Goal: Task Accomplishment & Management: Complete application form

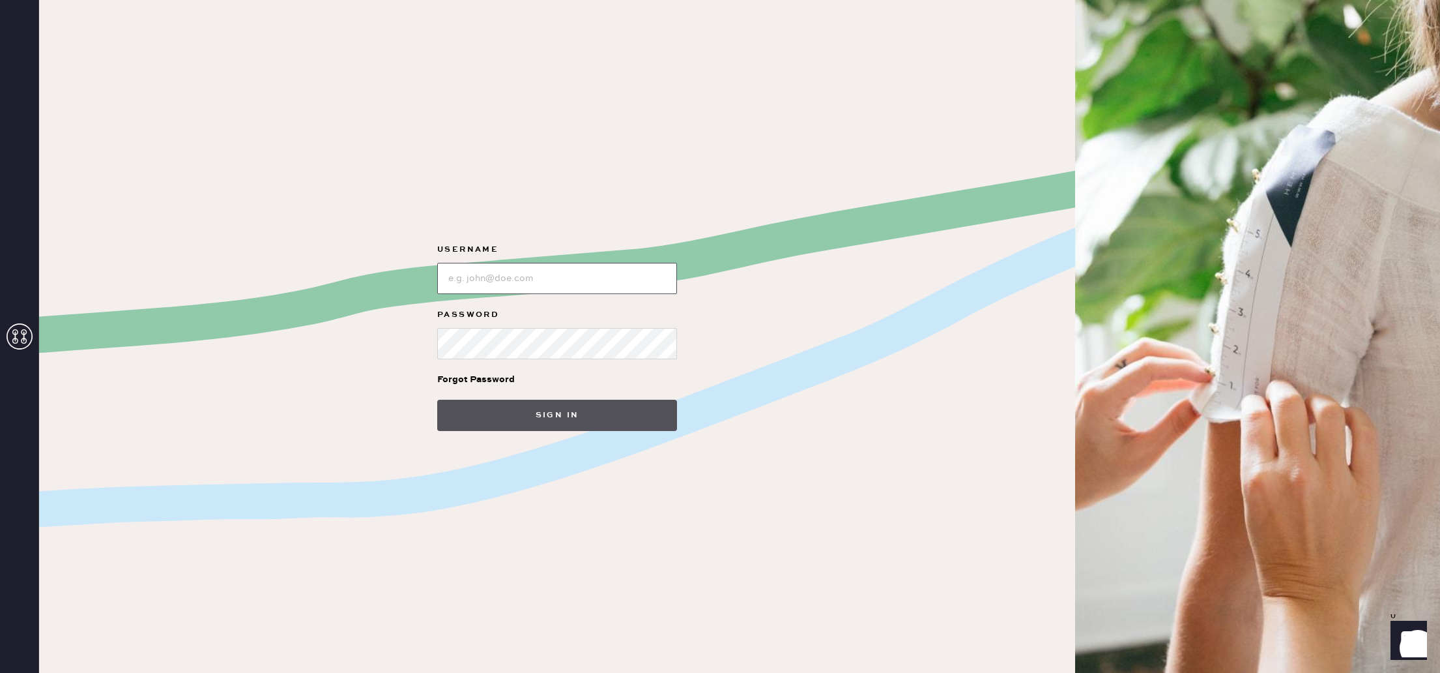
type input "reformationlajolla"
click at [570, 416] on button "Sign in" at bounding box center [557, 414] width 240 height 31
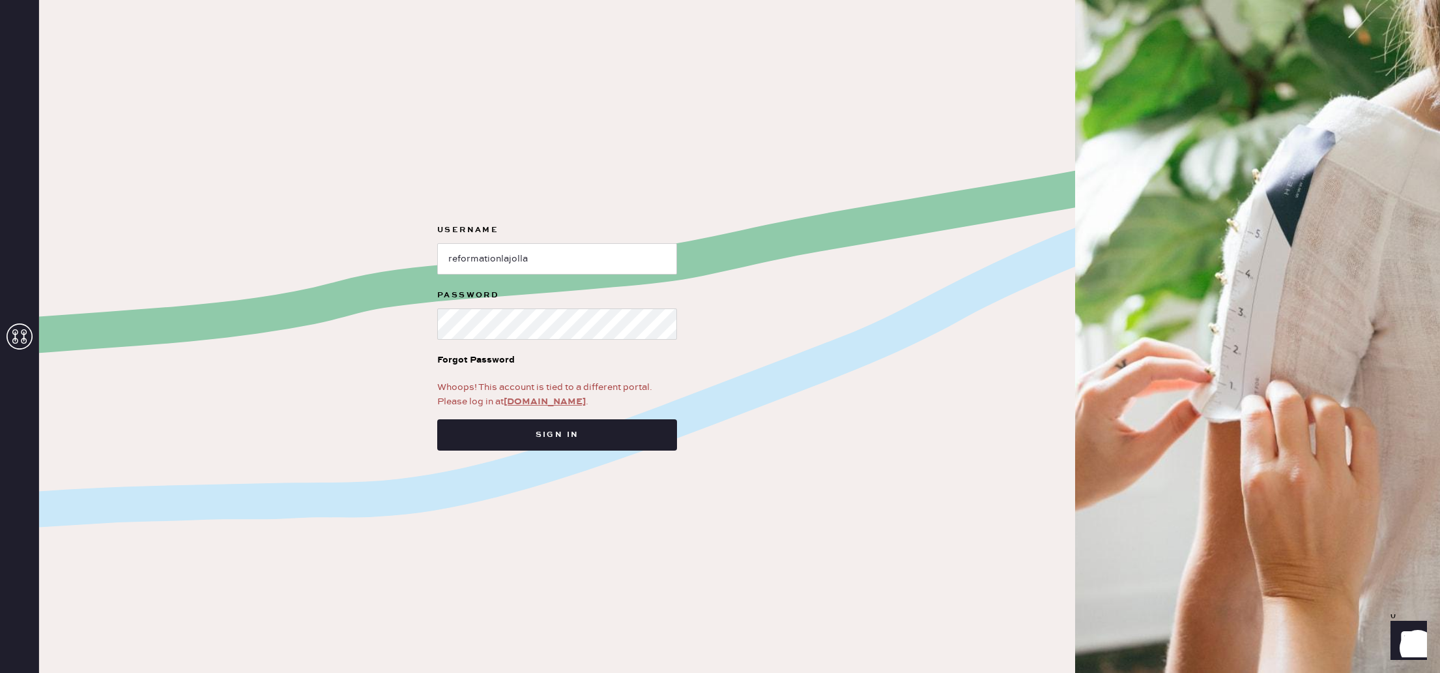
click at [566, 399] on link "[DOMAIN_NAME]" at bounding box center [545, 402] width 82 height 12
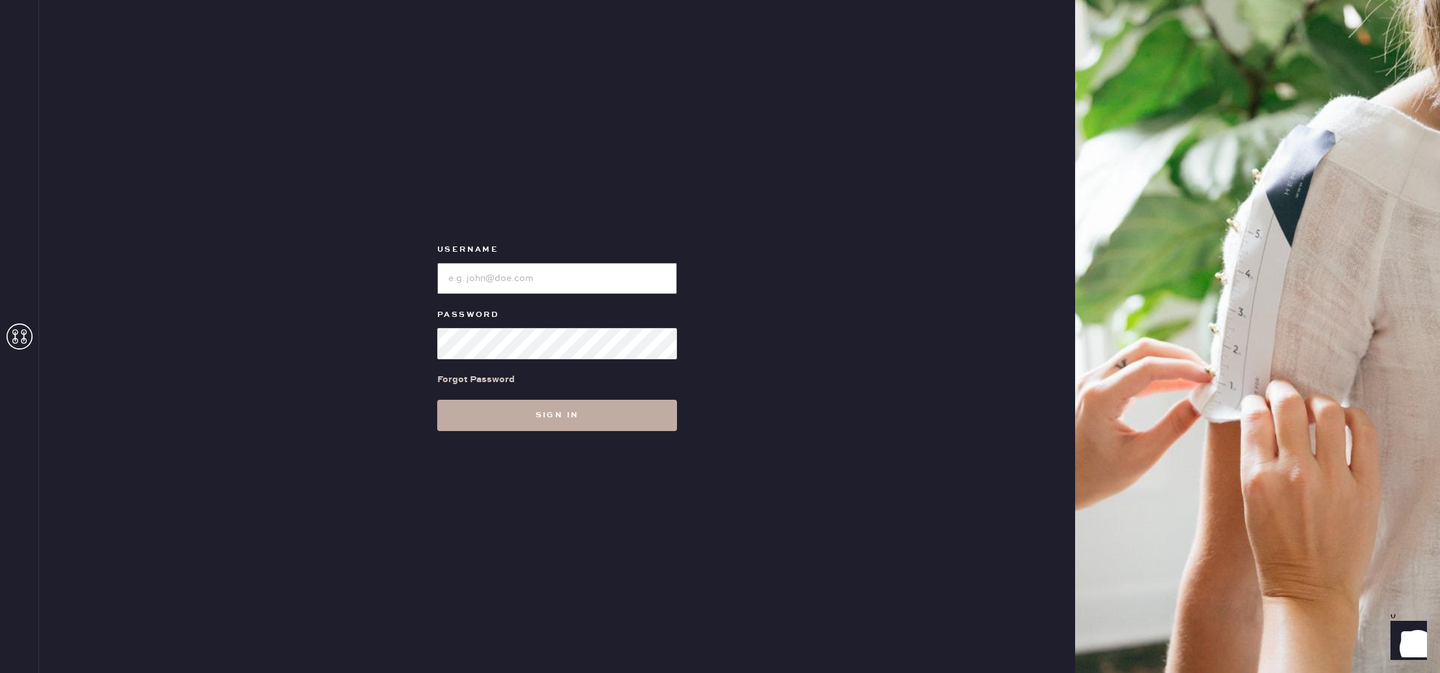
type input "reformationlajolla"
click at [585, 405] on button "Sign in" at bounding box center [557, 414] width 240 height 31
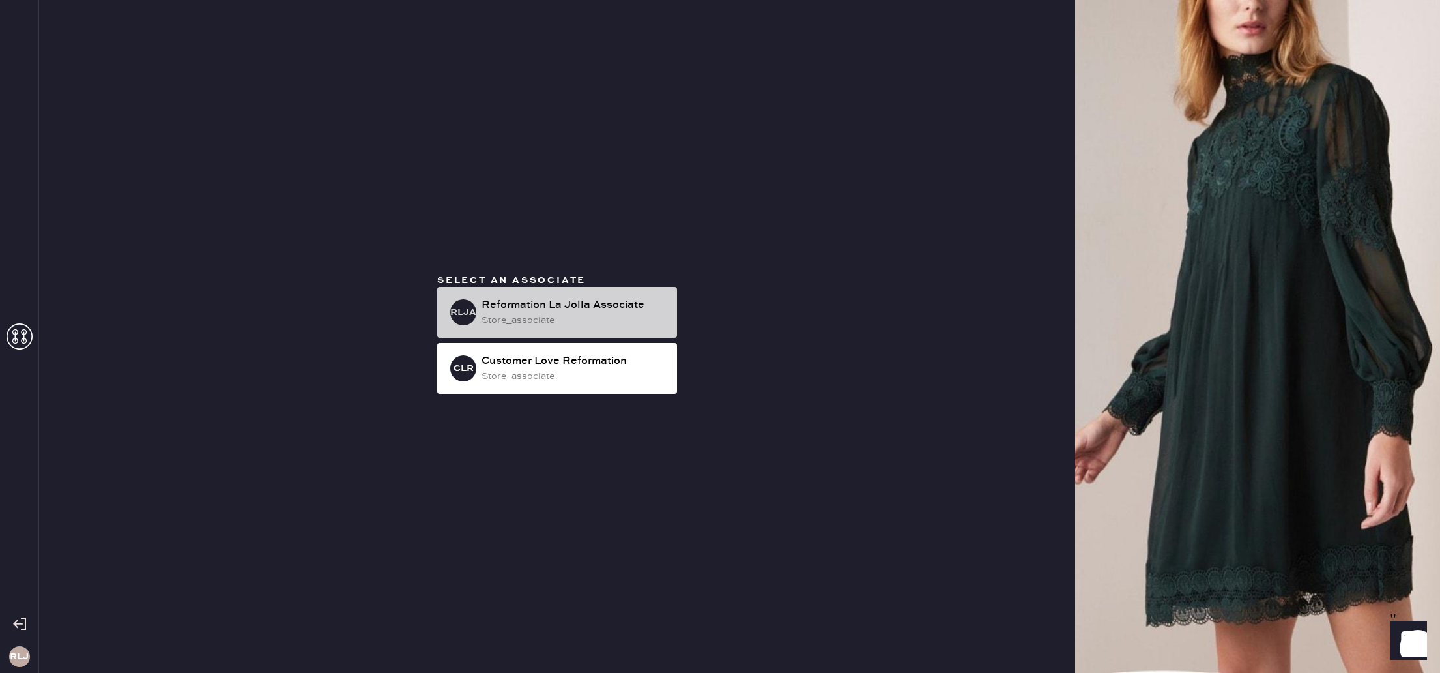
click at [602, 326] on div "store_associate" at bounding box center [574, 320] width 185 height 14
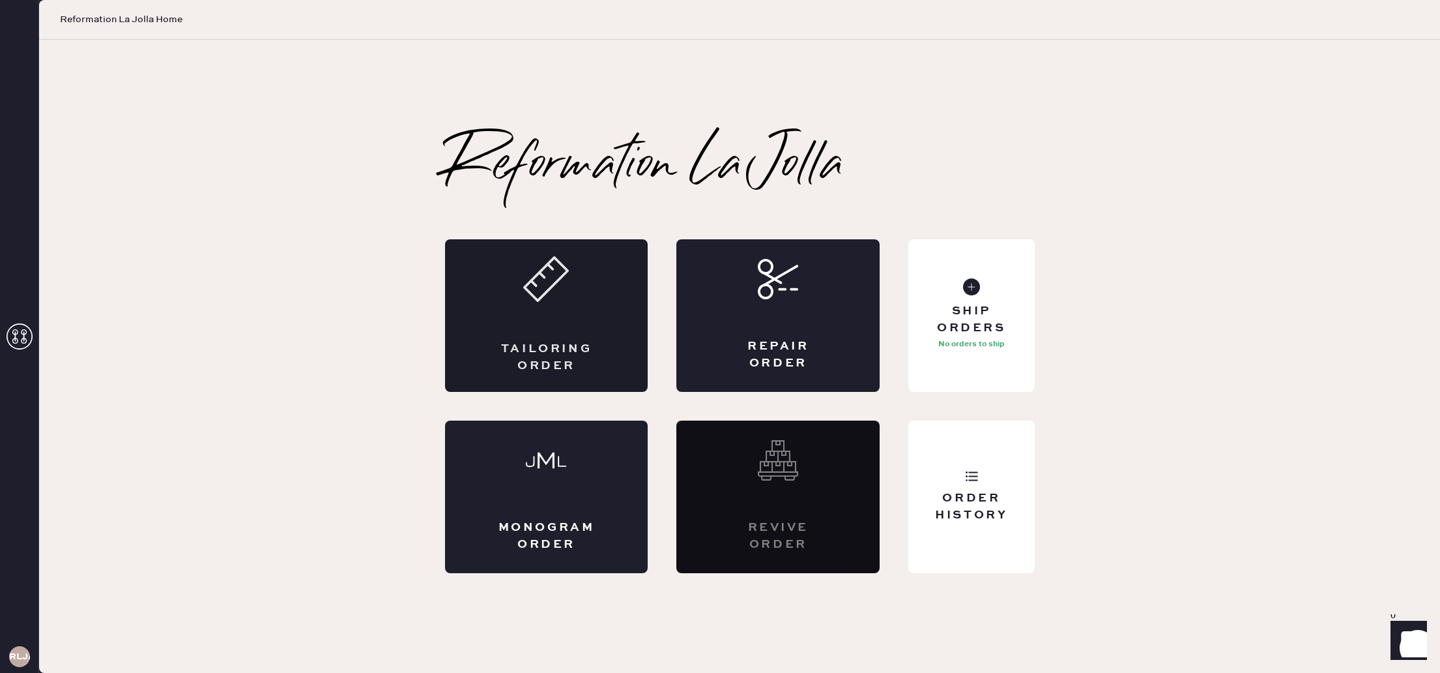
click at [571, 339] on div "Tailoring Order" at bounding box center [546, 315] width 203 height 152
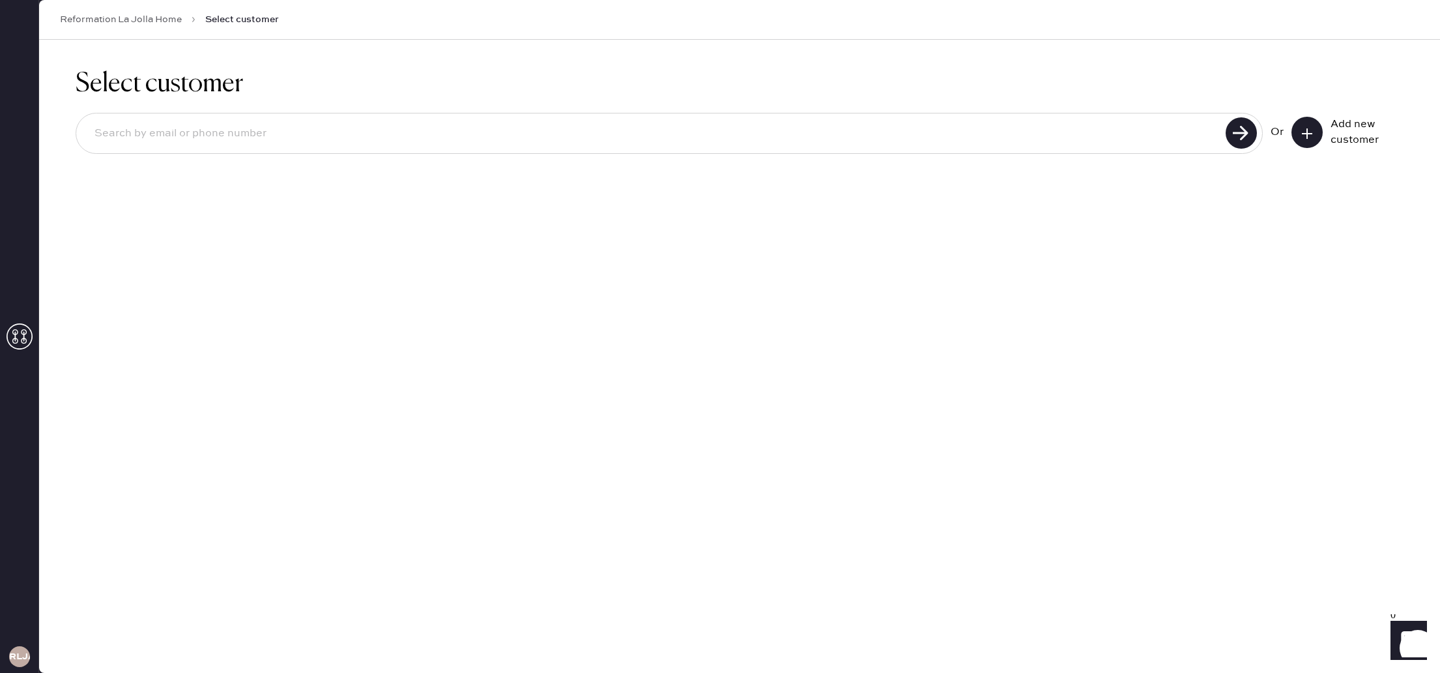
click at [1314, 129] on button at bounding box center [1307, 132] width 31 height 31
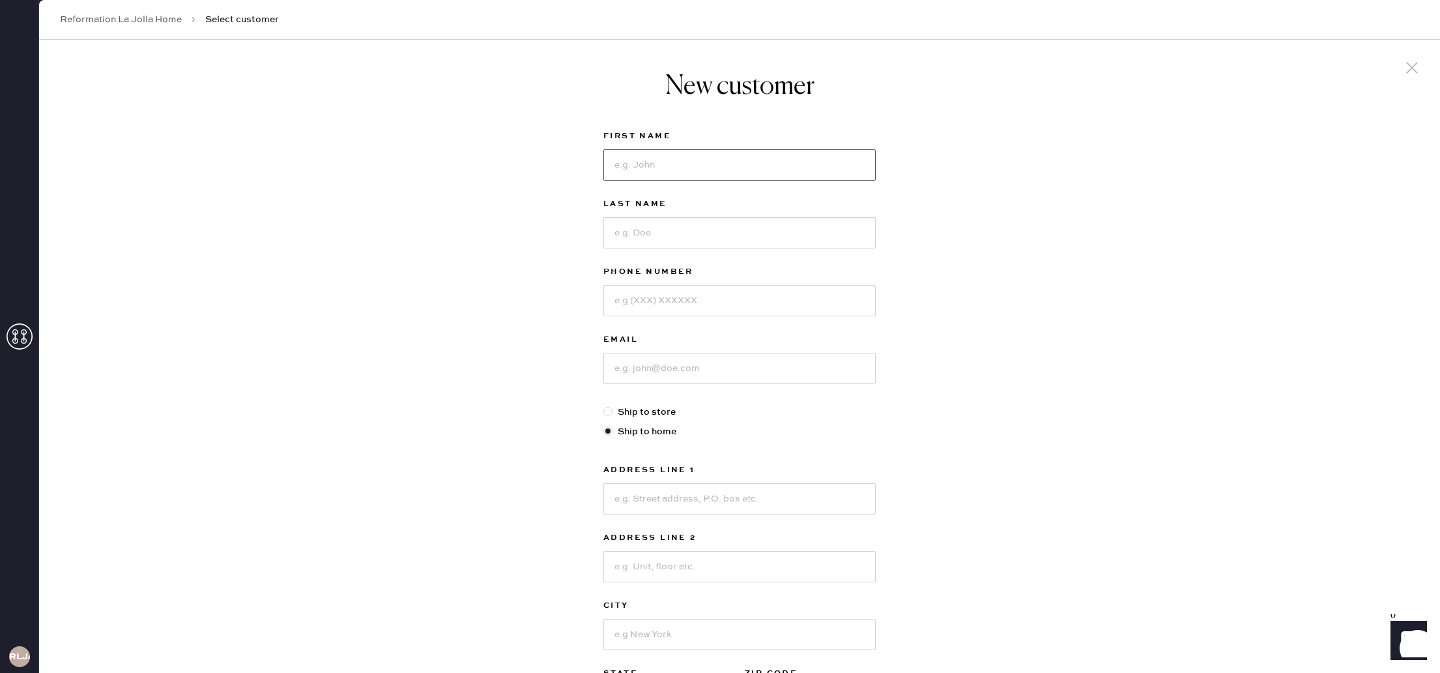
click at [692, 166] on input at bounding box center [739, 164] width 272 height 31
type input "Hannah"
click at [685, 223] on input at bounding box center [739, 232] width 272 height 31
type input "Hashimoto"
click at [703, 312] on input at bounding box center [739, 300] width 272 height 31
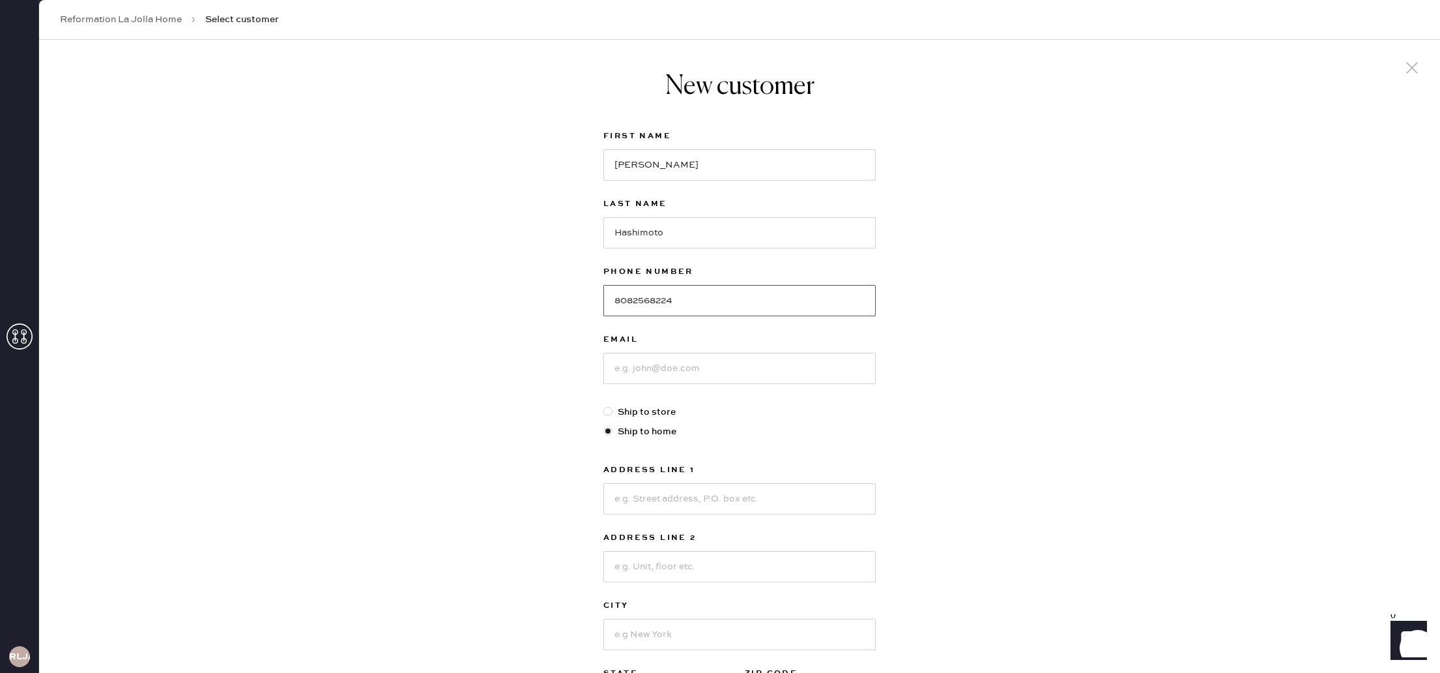
type input "8082568224"
click at [703, 355] on input at bounding box center [739, 368] width 272 height 31
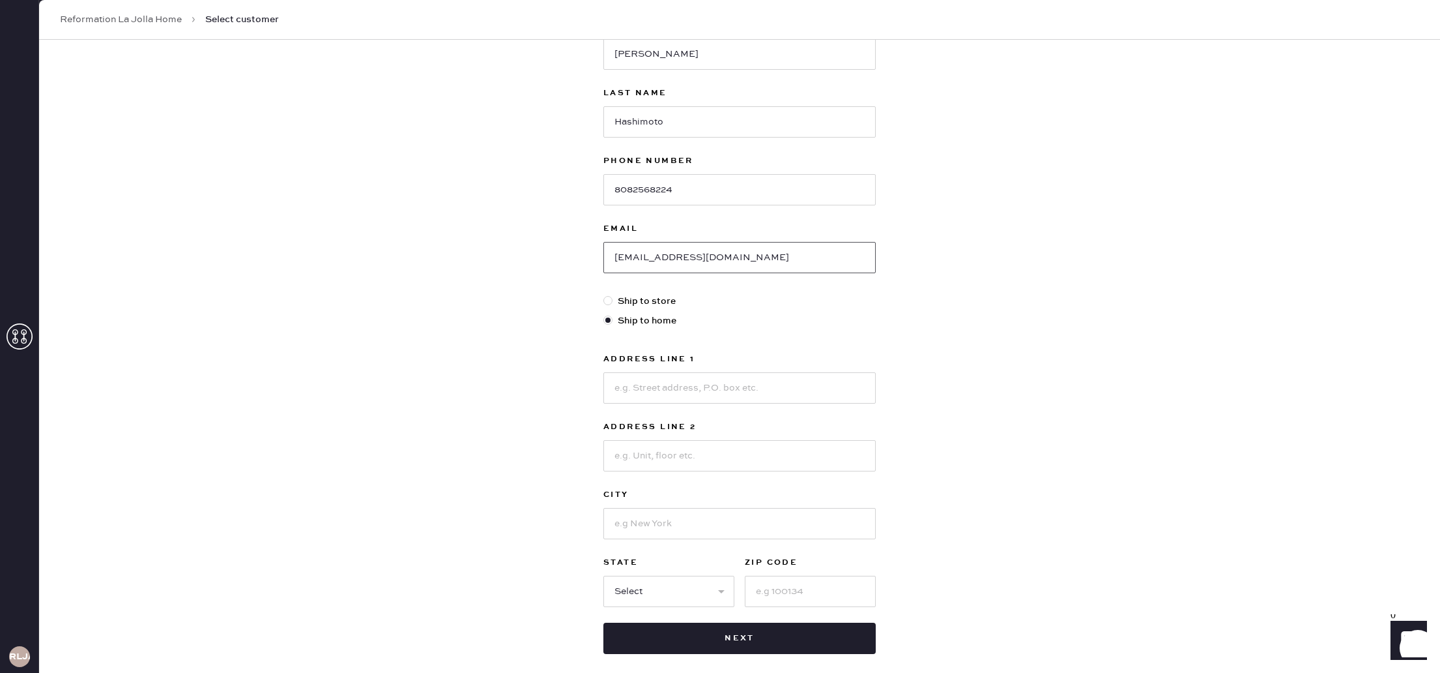
type input "hannahhashimoto@gmail.com"
click at [738, 366] on label "Address Line 1" at bounding box center [739, 360] width 272 height 16
click at [736, 382] on input at bounding box center [739, 388] width 272 height 31
type input "4010 Porte La Paz"
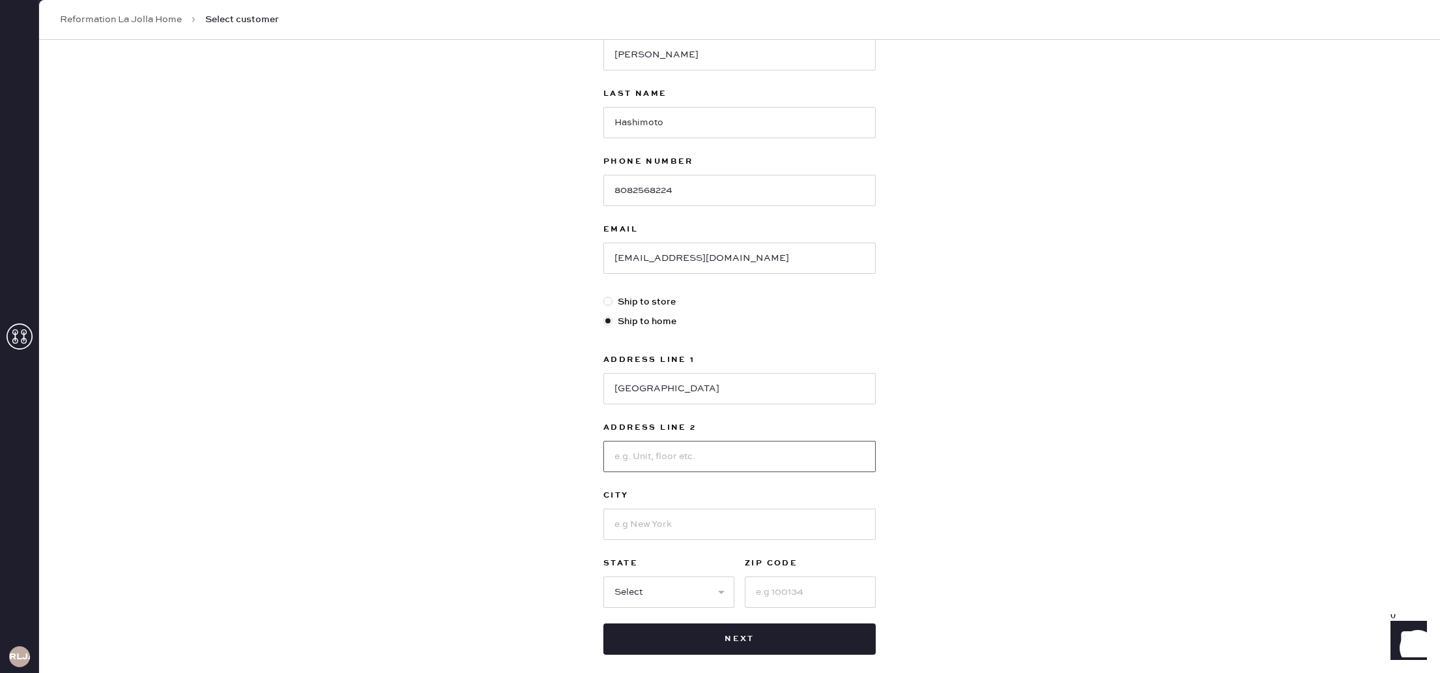
click at [725, 443] on input at bounding box center [739, 456] width 272 height 31
type input "Unit 65"
click at [704, 532] on input at bounding box center [739, 523] width 272 height 31
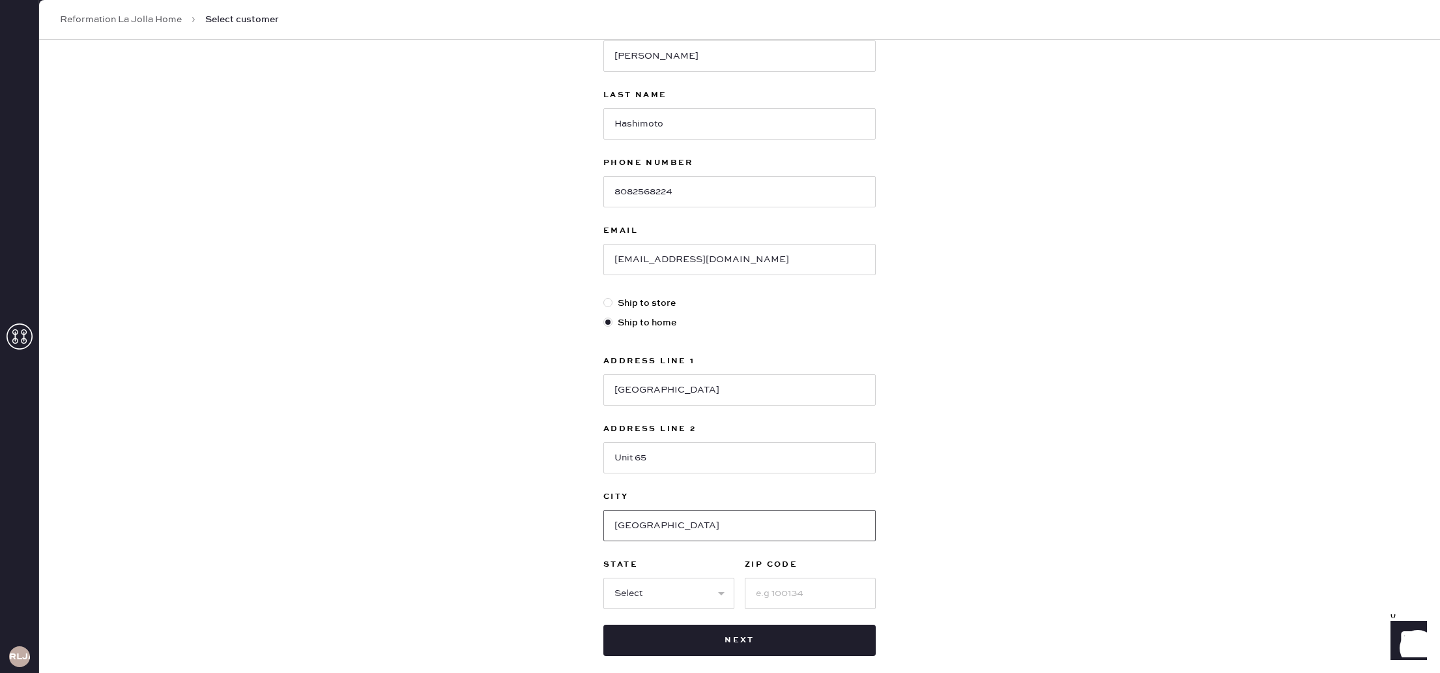
type input "San Diego"
click at [680, 585] on select "Select AK AL AR AZ CA CO CT DC DE FL GA HI IA ID IL IN KS KY LA MA MD ME MI MN …" at bounding box center [668, 592] width 131 height 31
select select "CA"
click at [603, 577] on select "Select AK AL AR AZ CA CO CT DC DE FL GA HI IA ID IL IN KS KY LA MA MD ME MI MN …" at bounding box center [668, 592] width 131 height 31
click at [778, 588] on input at bounding box center [810, 592] width 131 height 31
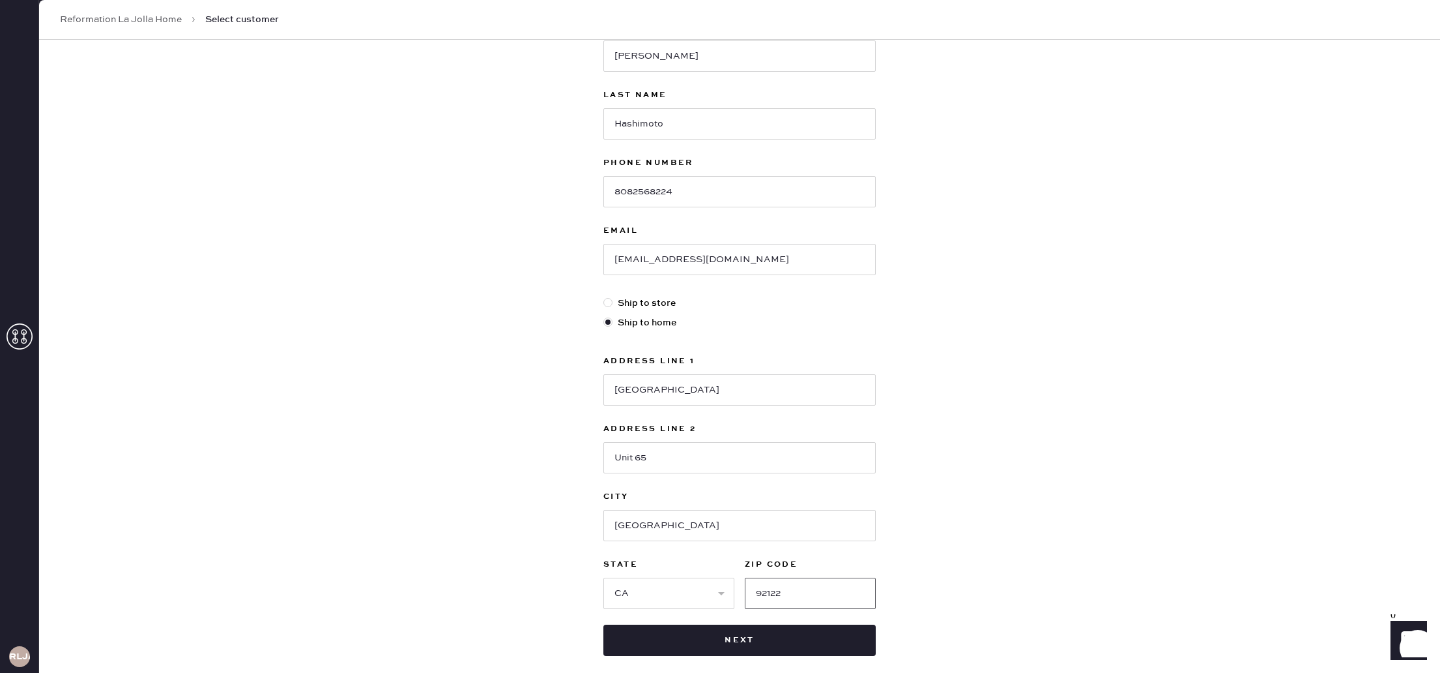
type input "92122"
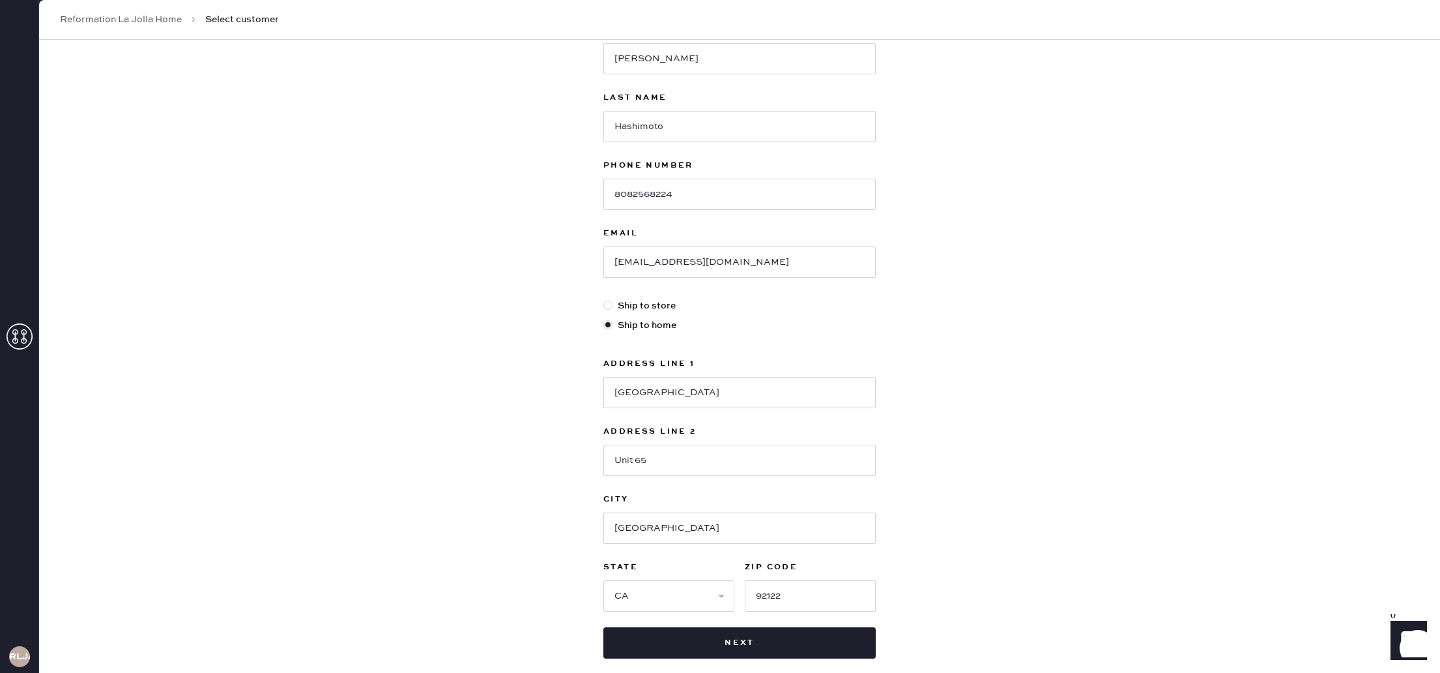
click at [954, 512] on div "New customer First Name Hannah Last Name Hashimoto Phone Number 8082568224 Emai…" at bounding box center [739, 338] width 1401 height 808
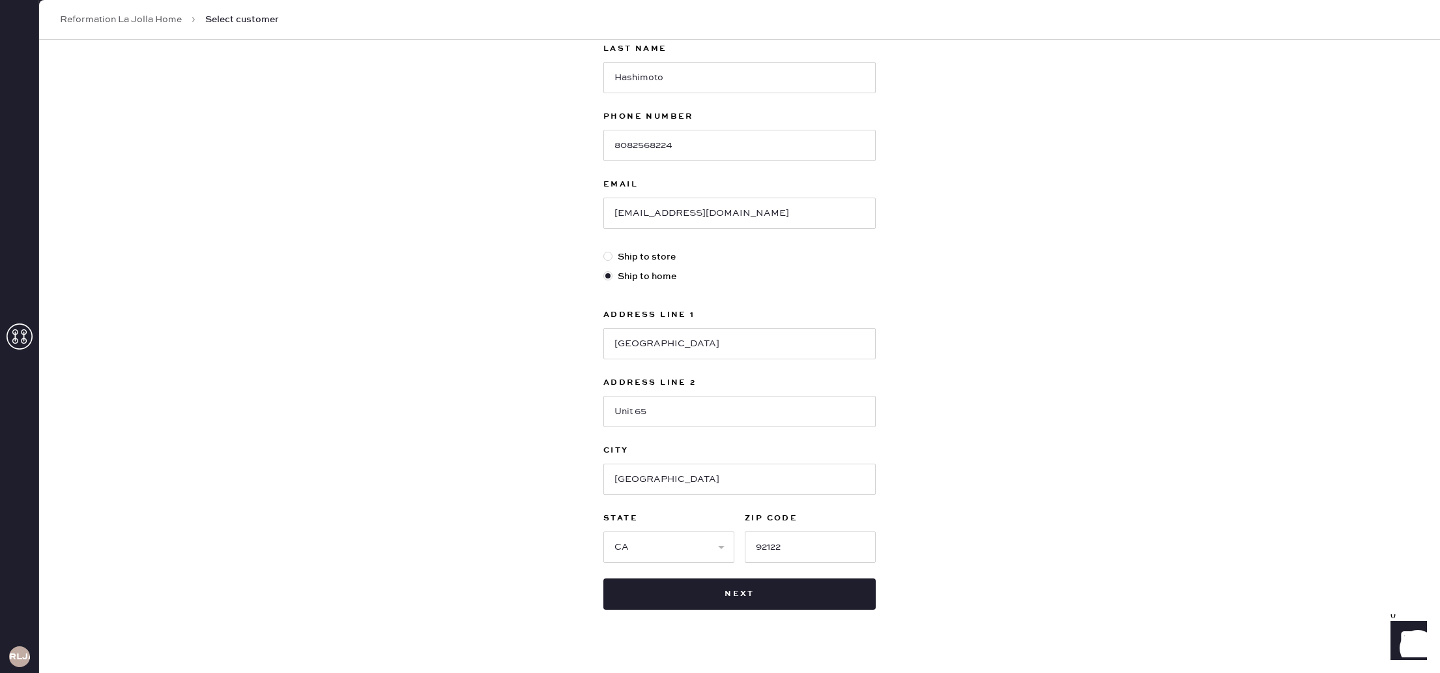
scroll to position [156, 0]
click at [768, 602] on button "Next" at bounding box center [739, 592] width 272 height 31
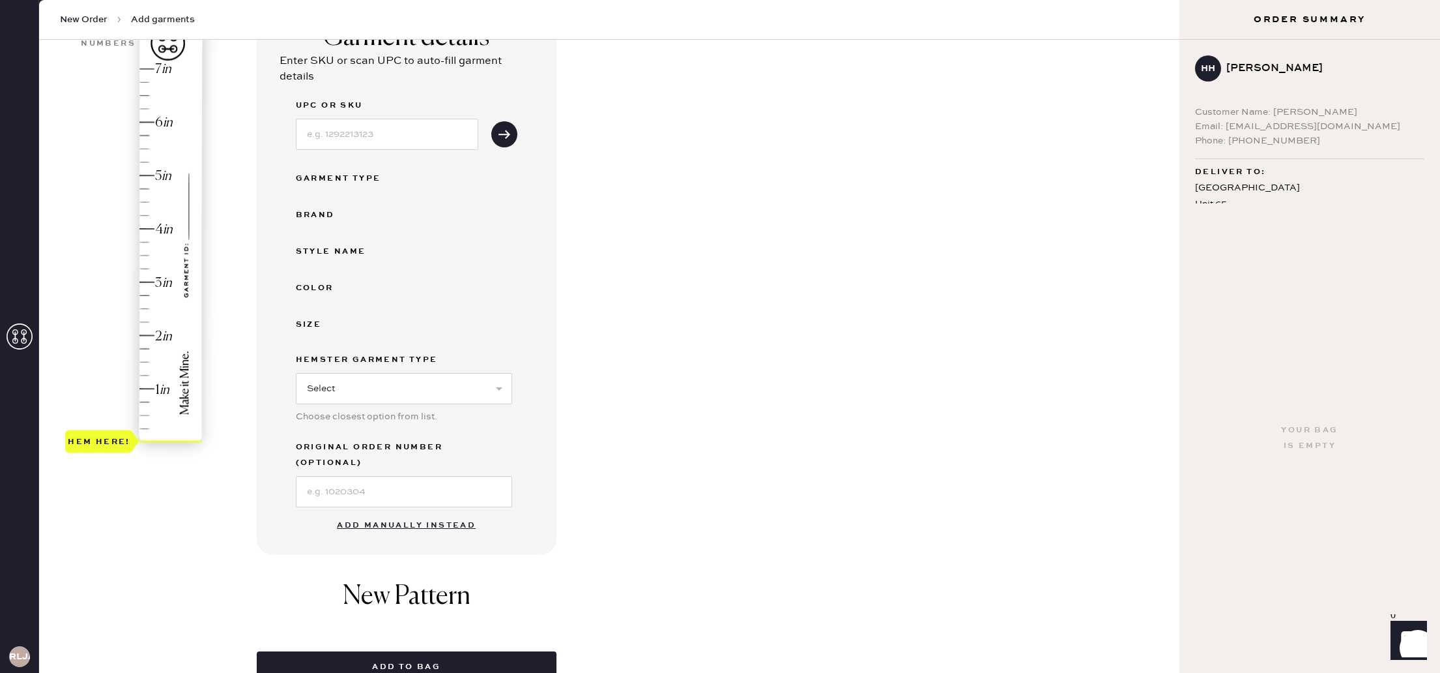
scroll to position [123, 0]
drag, startPoint x: 418, startPoint y: 511, endPoint x: 418, endPoint y: 502, distance: 9.1
click at [417, 514] on button "Add manually instead" at bounding box center [406, 527] width 154 height 26
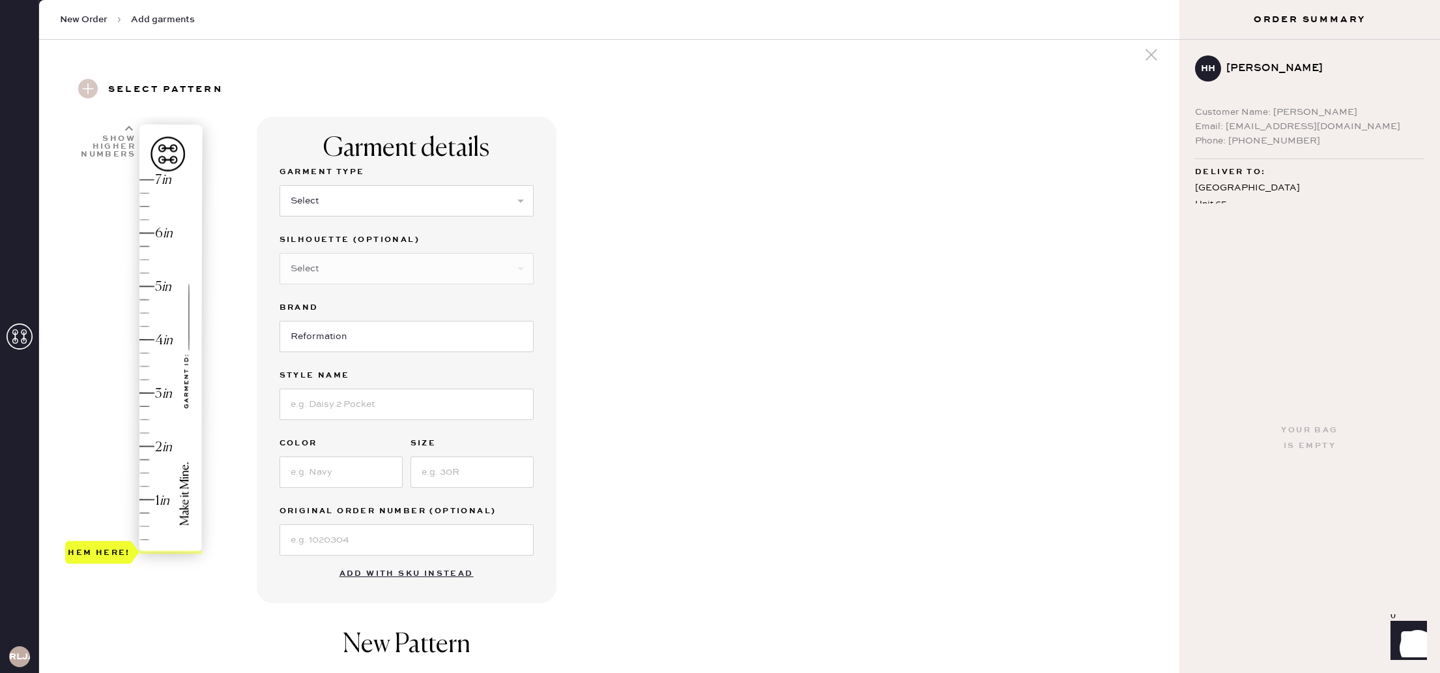
scroll to position [3, 0]
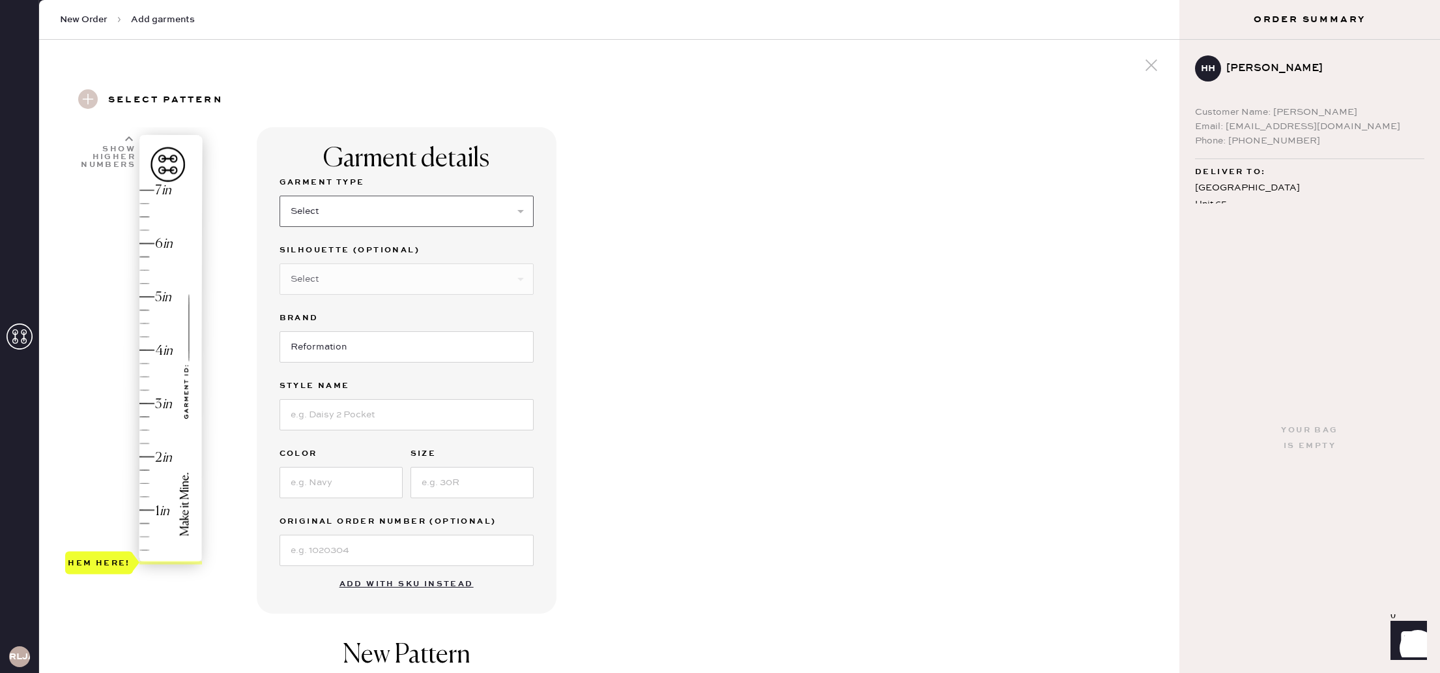
click at [409, 201] on select "Select Basic Skirt Jeans Leggings Pants Shorts Basic Sleeved Dress Basic Sleeve…" at bounding box center [407, 211] width 254 height 31
select select "4"
click at [280, 196] on select "Select Basic Skirt Jeans Leggings Pants Shorts Basic Sleeved Dress Basic Sleeve…" at bounding box center [407, 211] width 254 height 31
click at [385, 413] on input at bounding box center [407, 414] width 254 height 31
type input "Mason Pant"
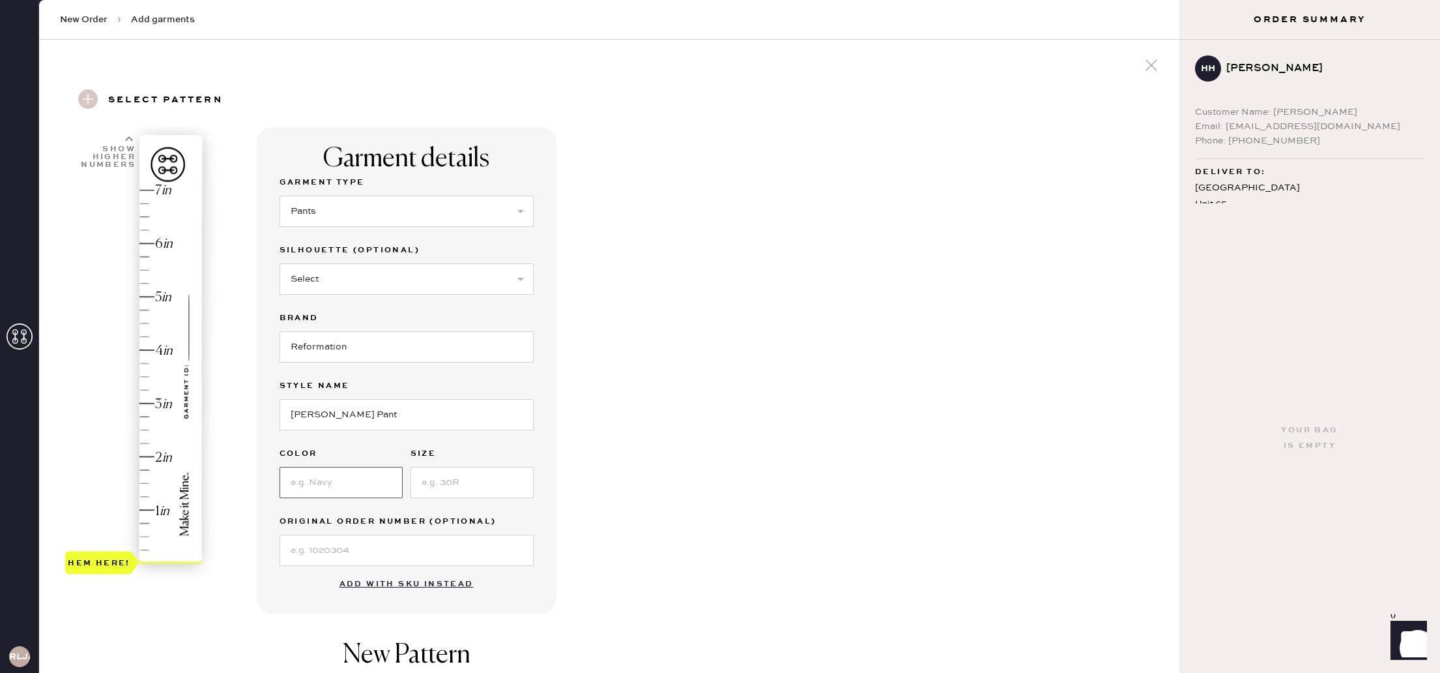
click at [334, 475] on input at bounding box center [341, 482] width 123 height 31
type input "woodland"
click at [468, 476] on input at bounding box center [472, 482] width 123 height 31
type input "0"
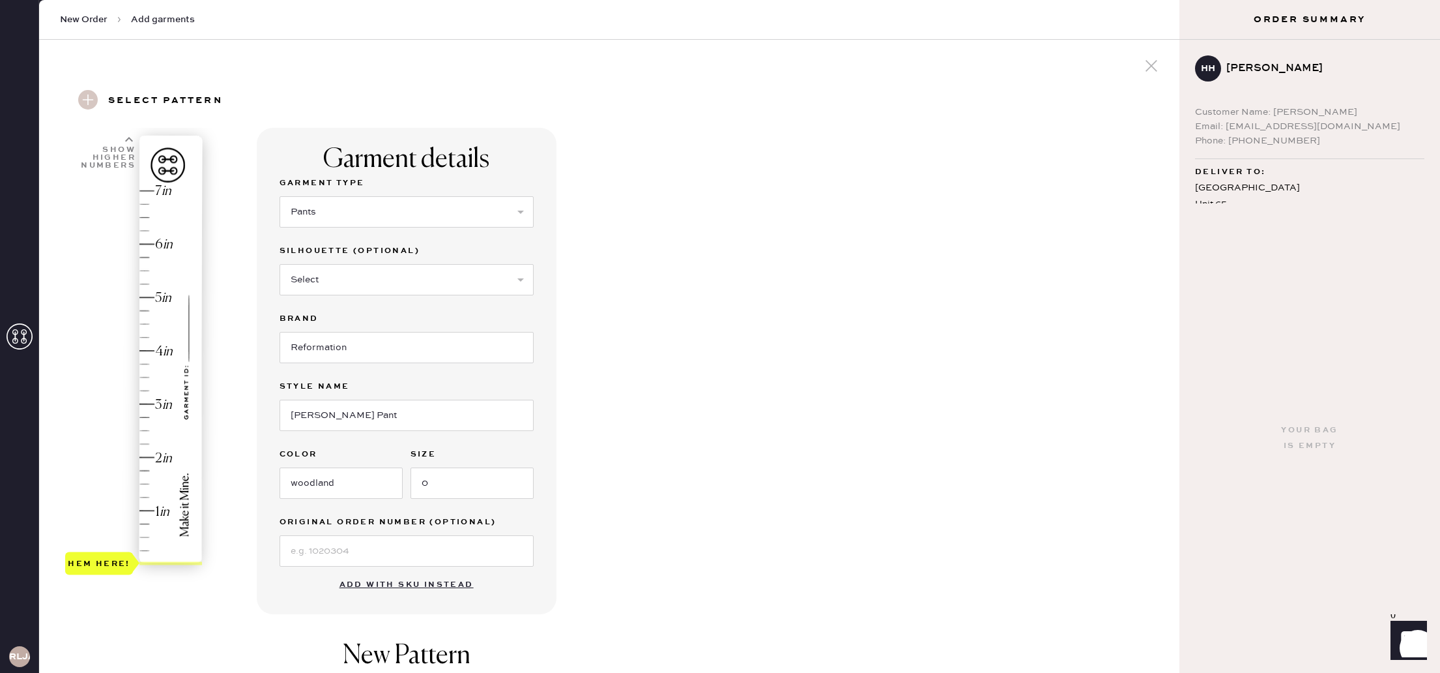
click at [764, 456] on div "Garment details Garment Type Select Basic Skirt Jeans Leggings Pants Shorts Bas…" at bounding box center [713, 498] width 912 height 740
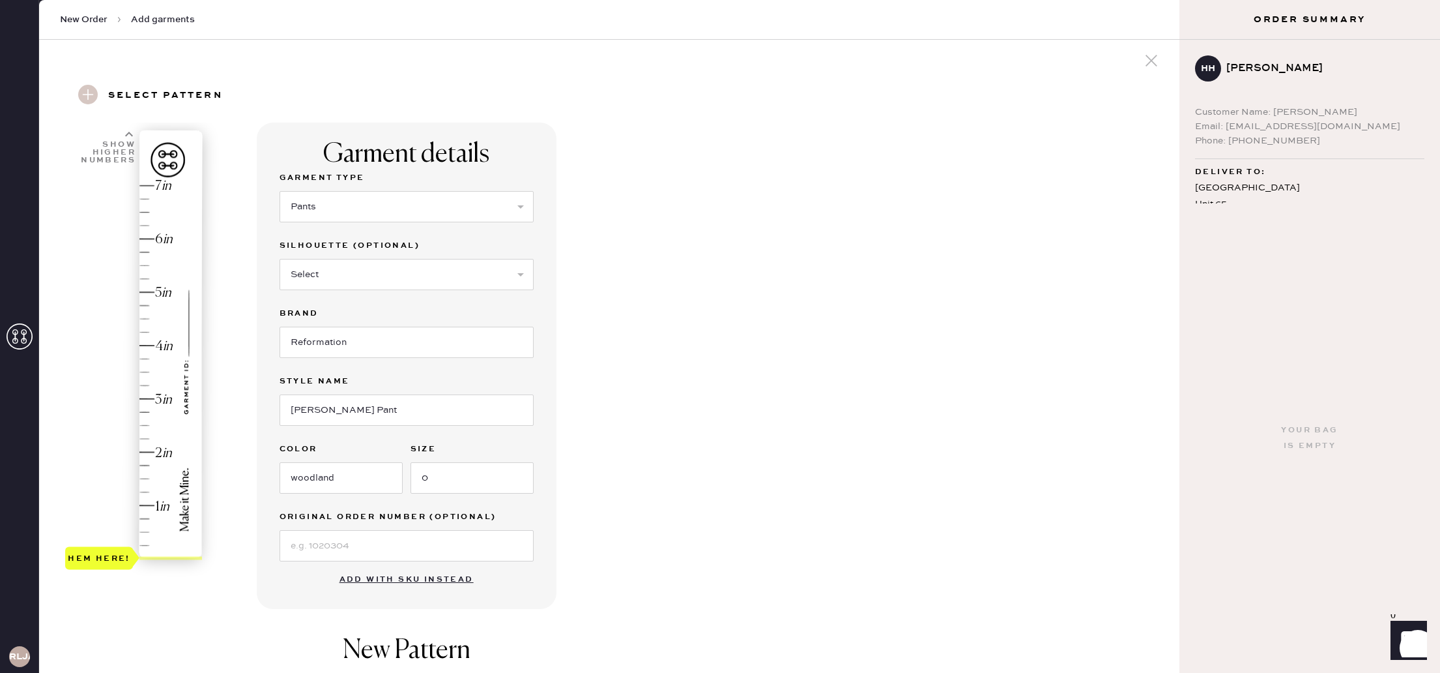
scroll to position [6, 0]
type input "2.25"
click at [148, 439] on div "Hem here!" at bounding box center [134, 373] width 139 height 385
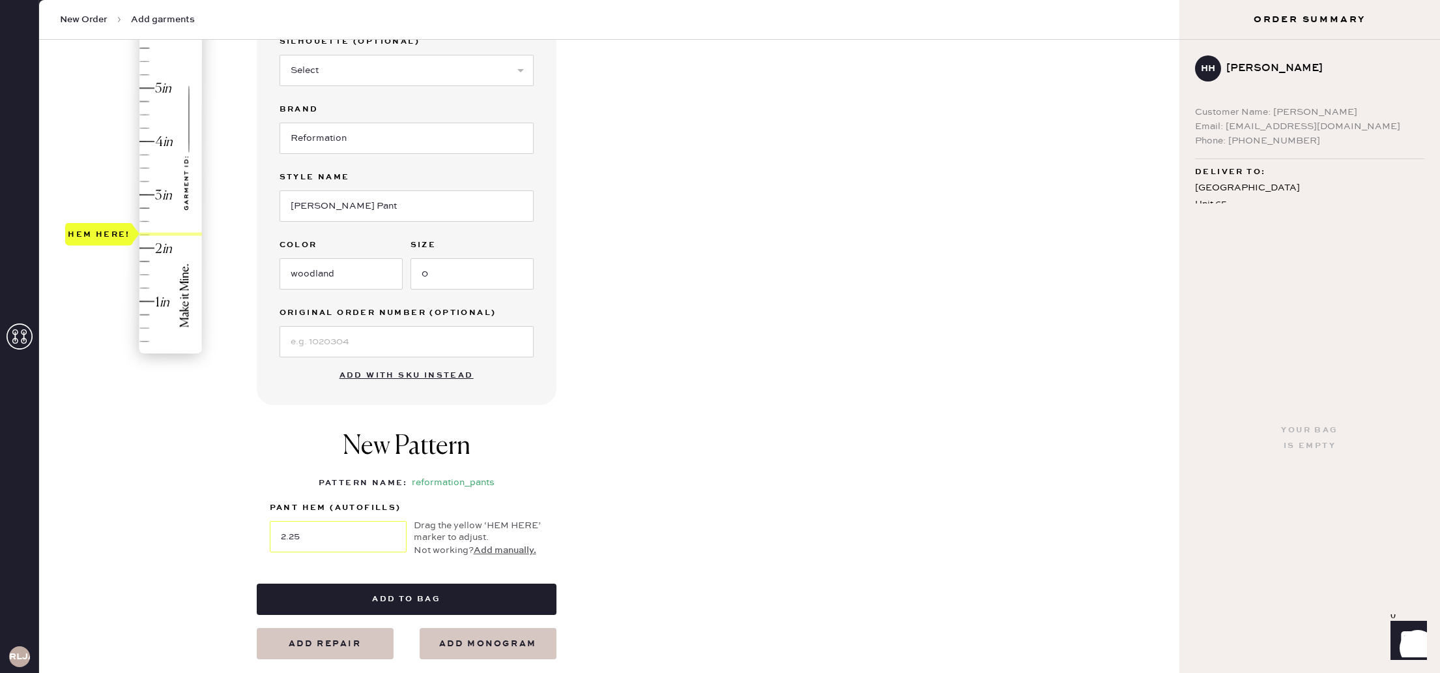
scroll to position [216, 0]
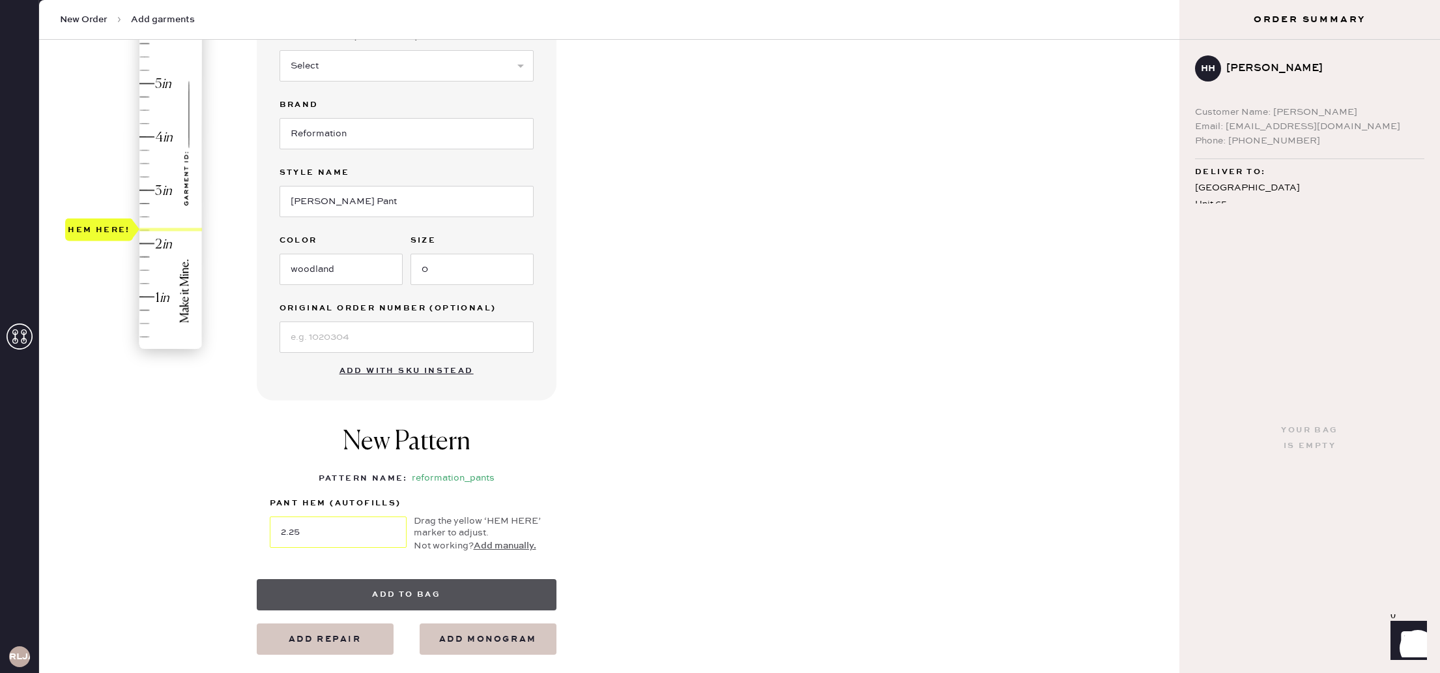
click at [436, 598] on button "Add to bag" at bounding box center [407, 594] width 300 height 31
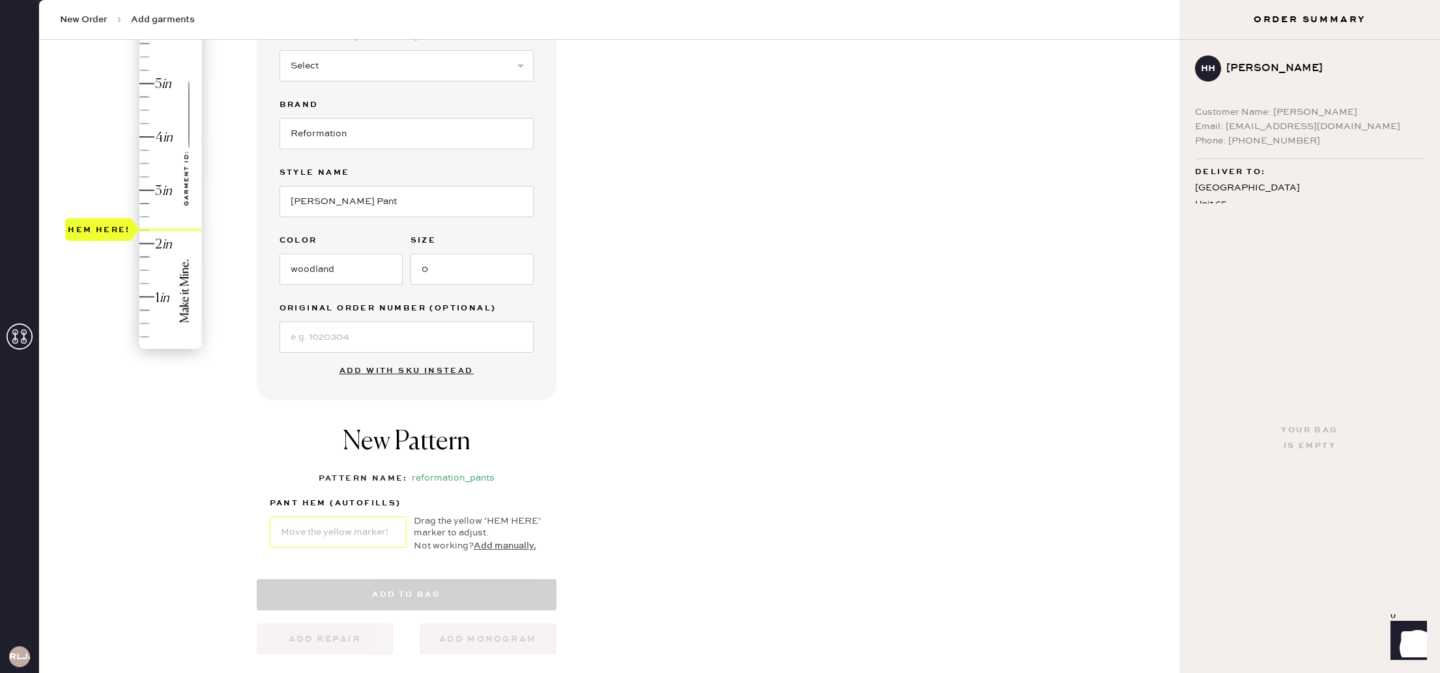
select select "4"
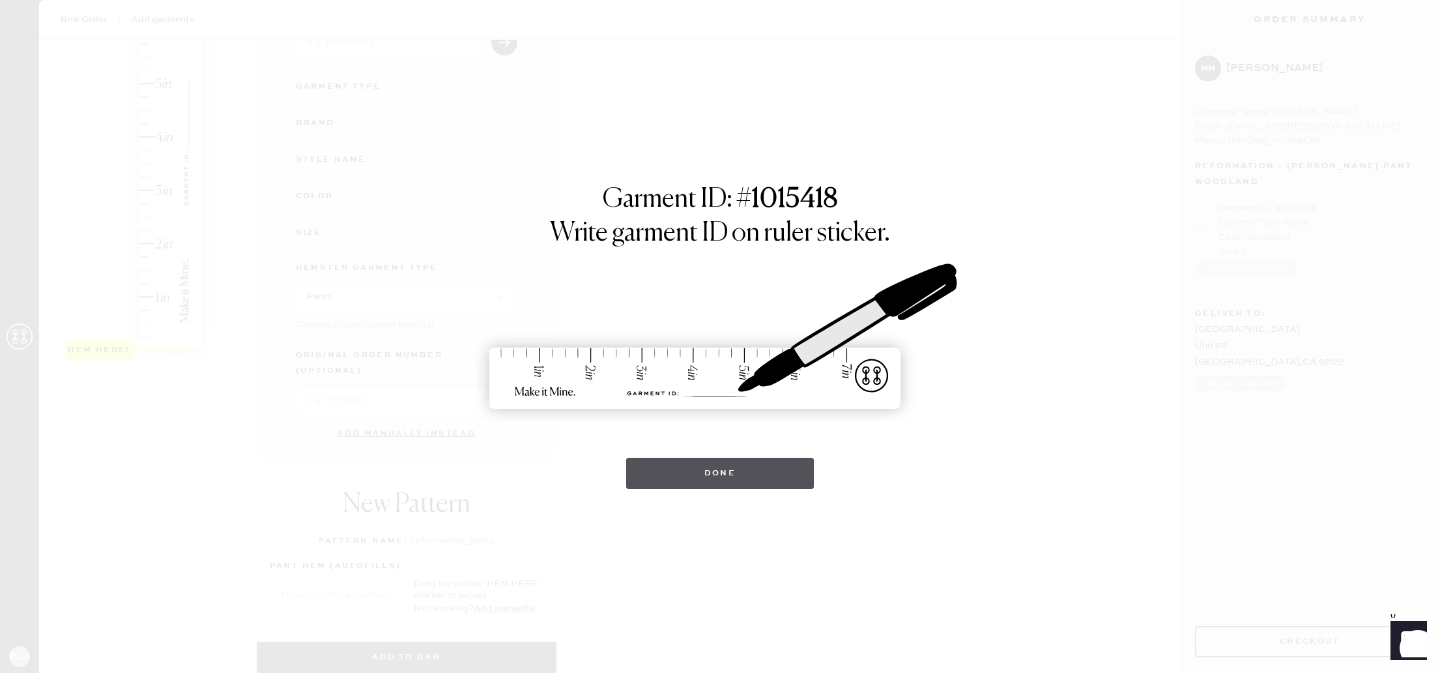
click at [729, 465] on button "Done" at bounding box center [720, 472] width 188 height 31
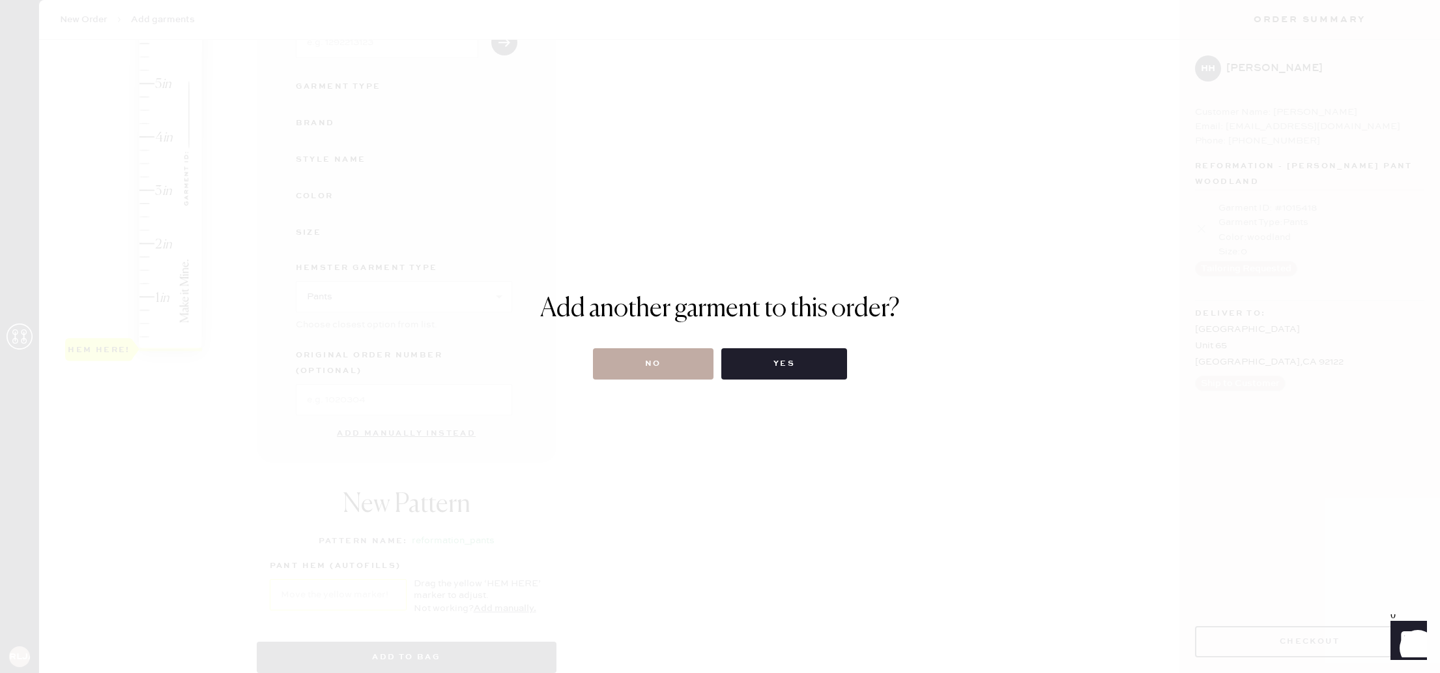
click at [676, 364] on button "No" at bounding box center [653, 363] width 121 height 31
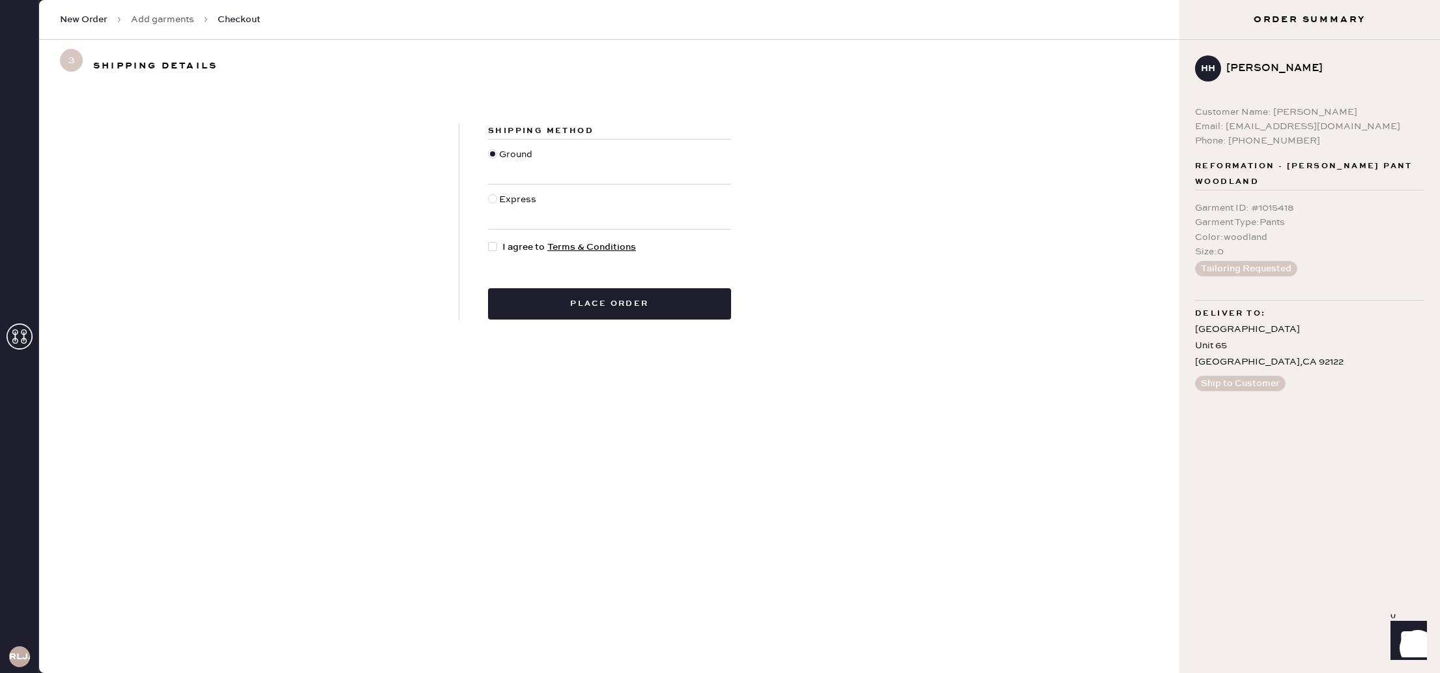
click at [502, 244] on div at bounding box center [495, 247] width 14 height 14
click at [489, 240] on input "I agree to Terms & Conditions" at bounding box center [488, 240] width 1 height 1
checkbox input "true"
click at [649, 309] on button "Place order" at bounding box center [609, 303] width 243 height 31
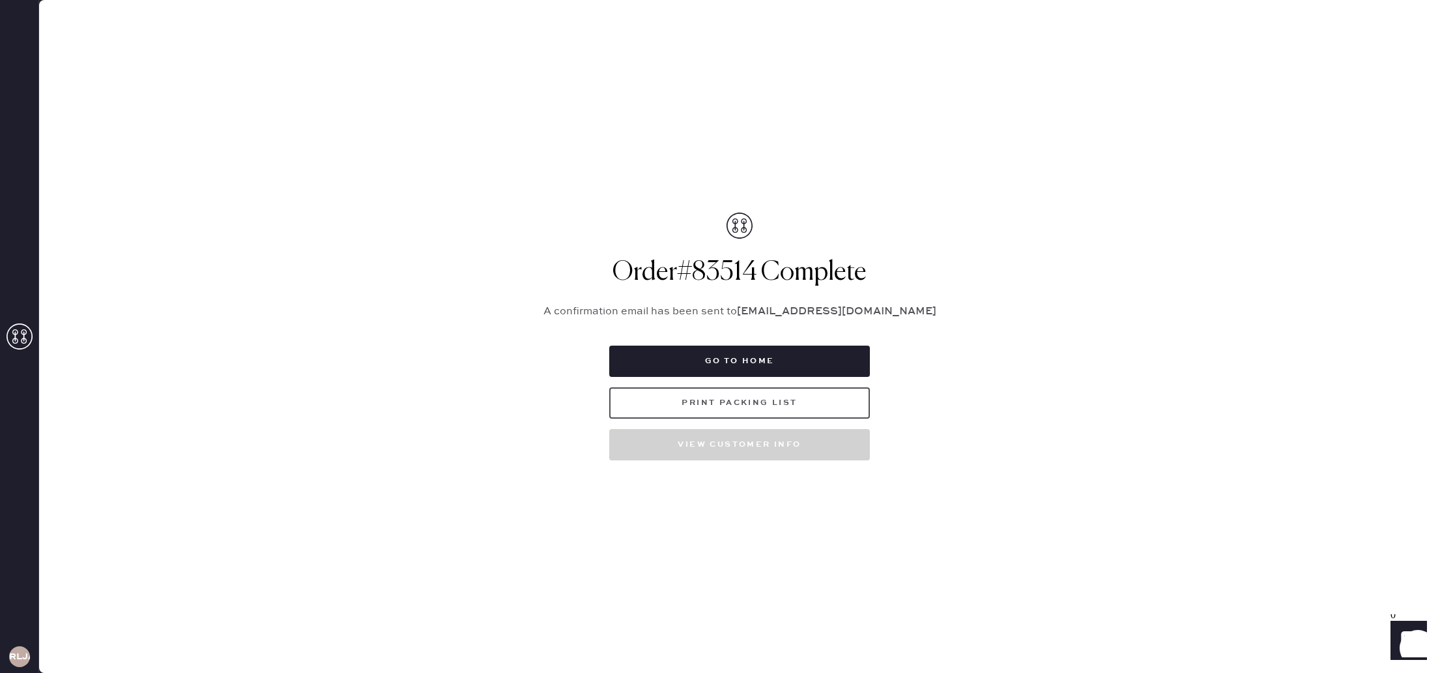
click at [779, 413] on button "Print Packing List" at bounding box center [739, 402] width 261 height 31
click at [20, 335] on icon at bounding box center [20, 336] width 26 height 26
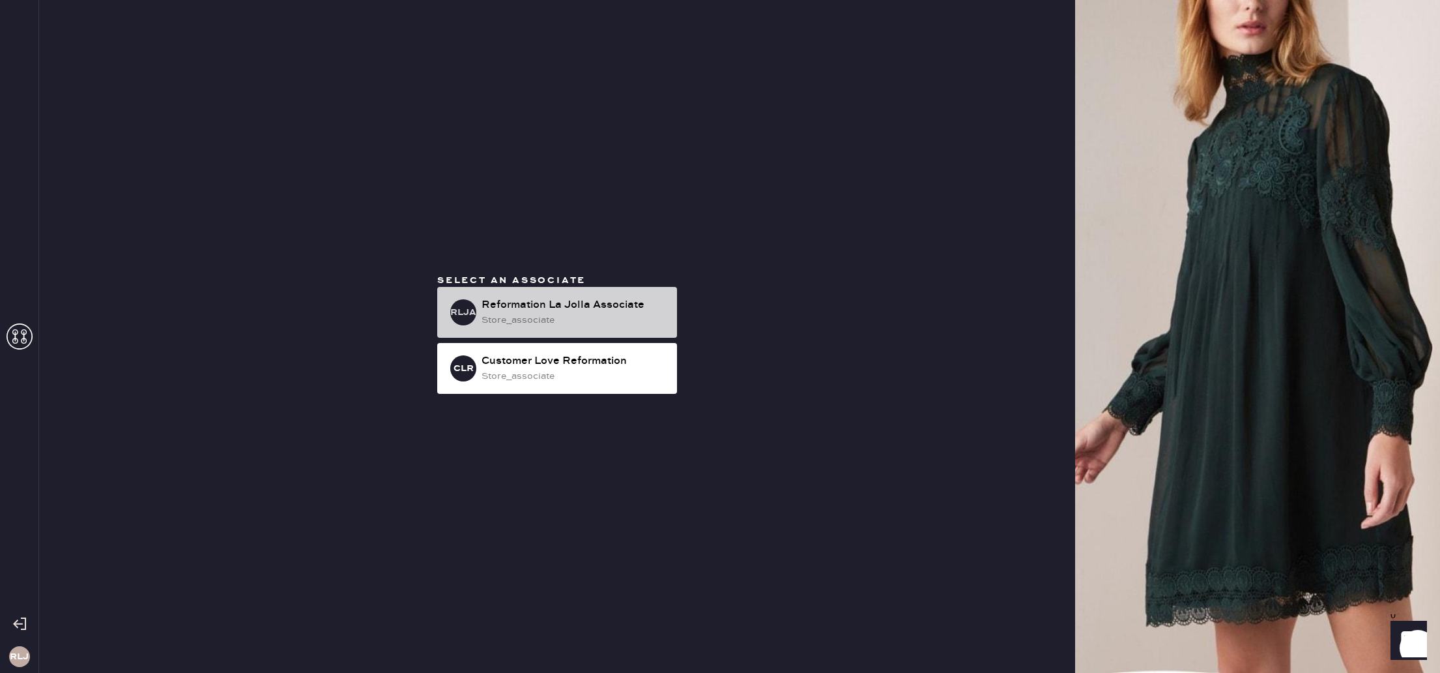
click at [588, 319] on div "store_associate" at bounding box center [574, 320] width 185 height 14
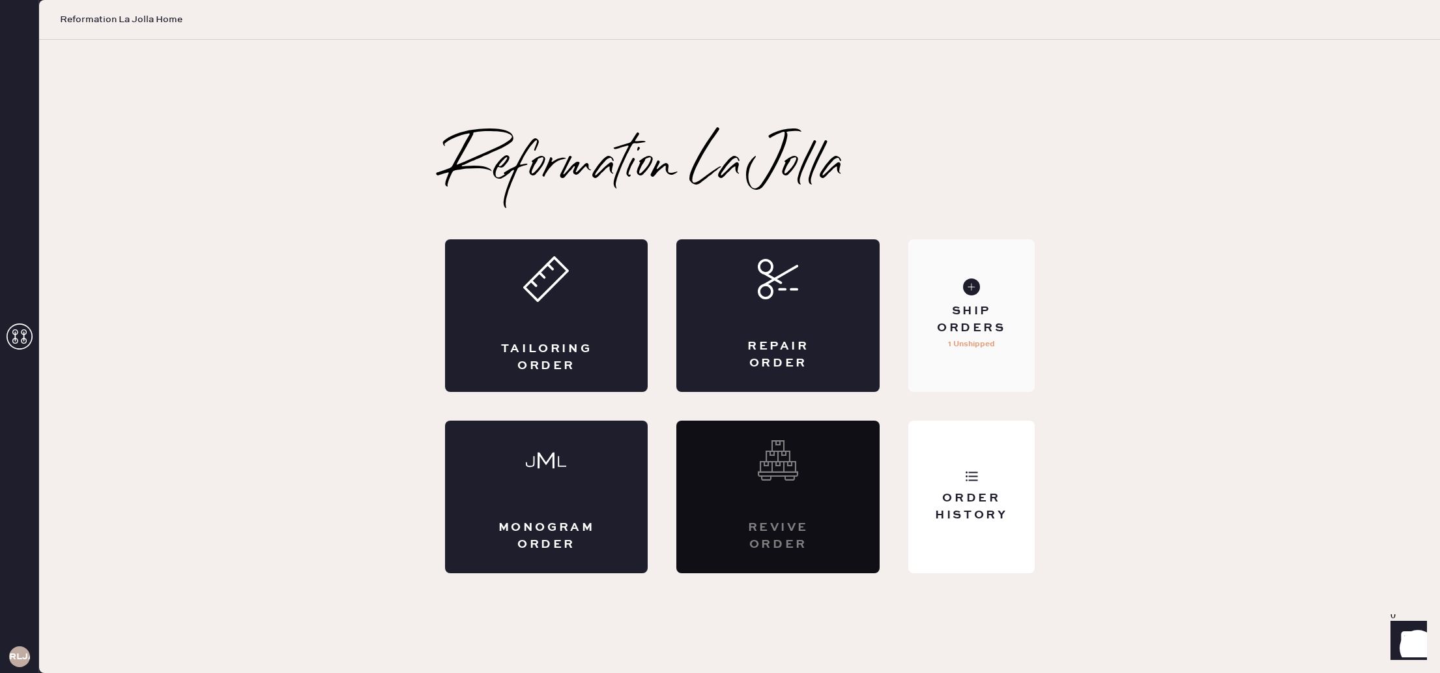
click at [1000, 331] on div "Ship Orders" at bounding box center [971, 319] width 105 height 33
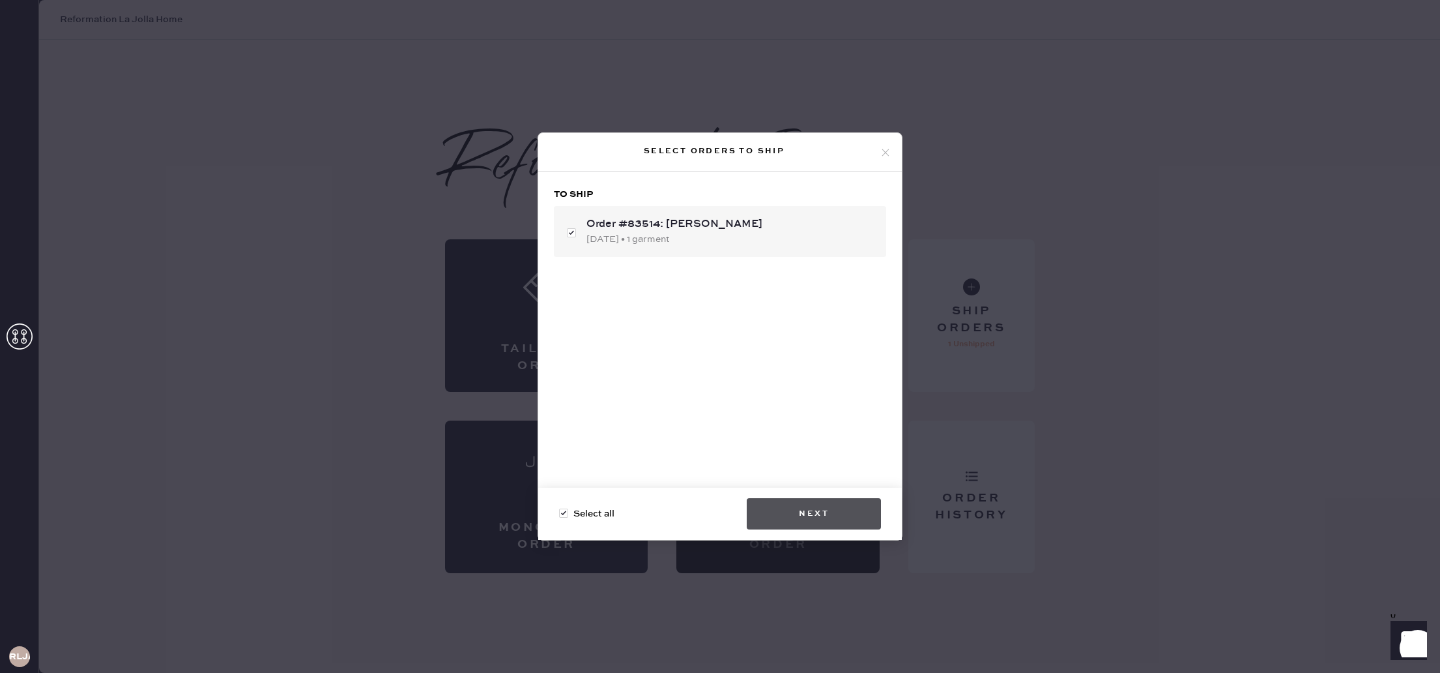
click at [840, 510] on button "Next" at bounding box center [814, 513] width 134 height 31
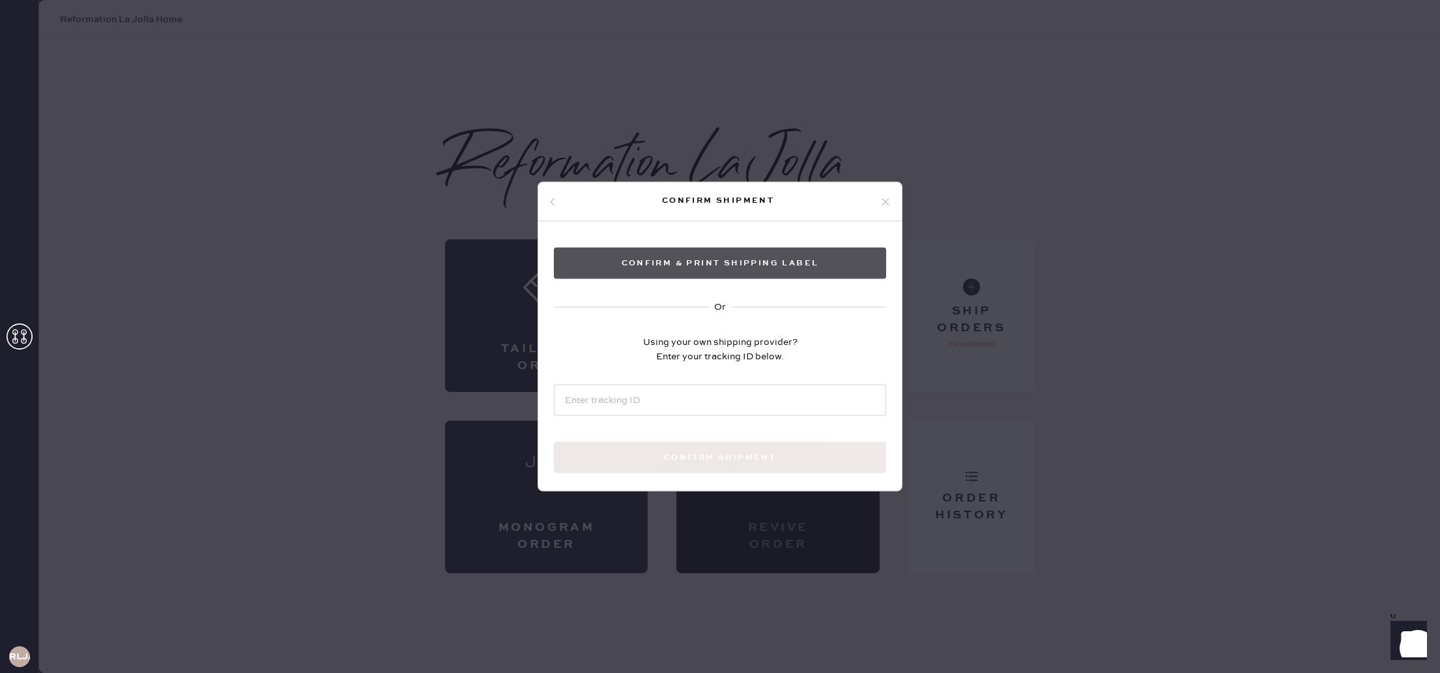
click at [759, 248] on button "Confirm & Print shipping label" at bounding box center [720, 263] width 332 height 31
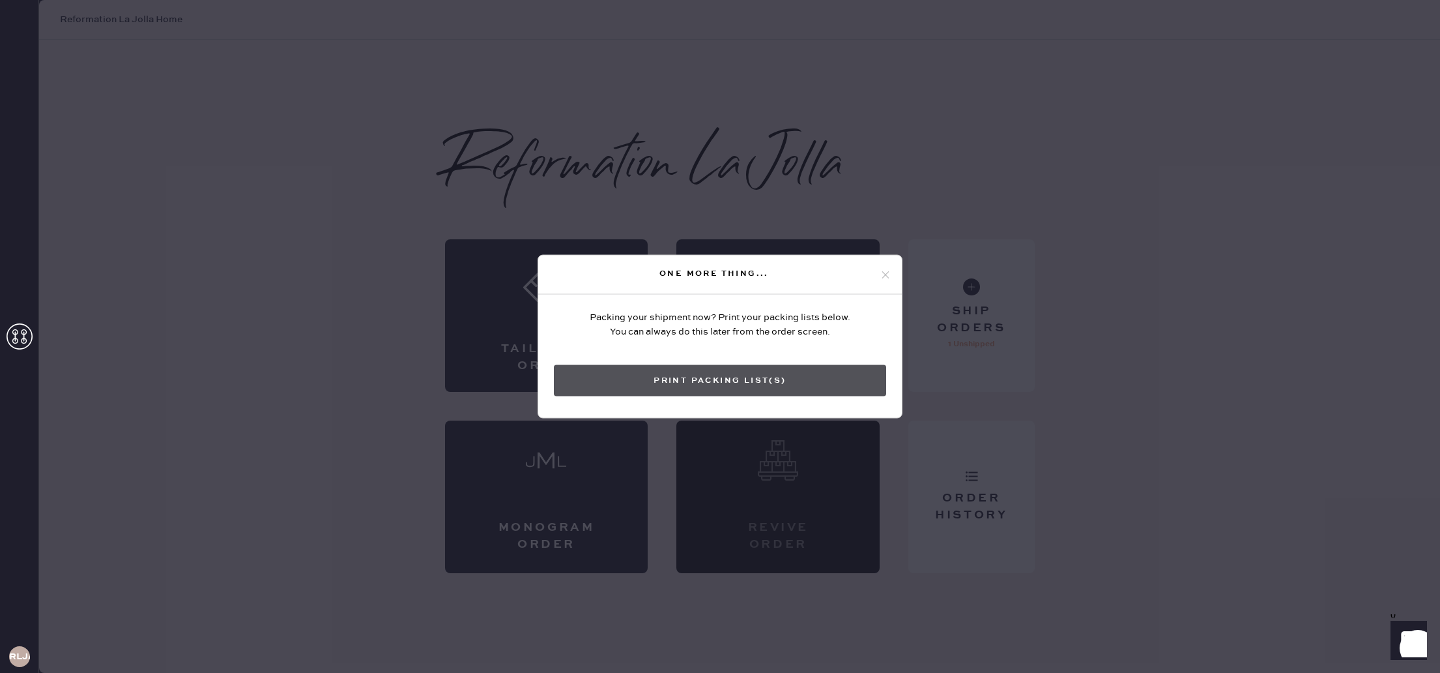
click at [747, 380] on button "Print Packing List(s)" at bounding box center [720, 380] width 332 height 31
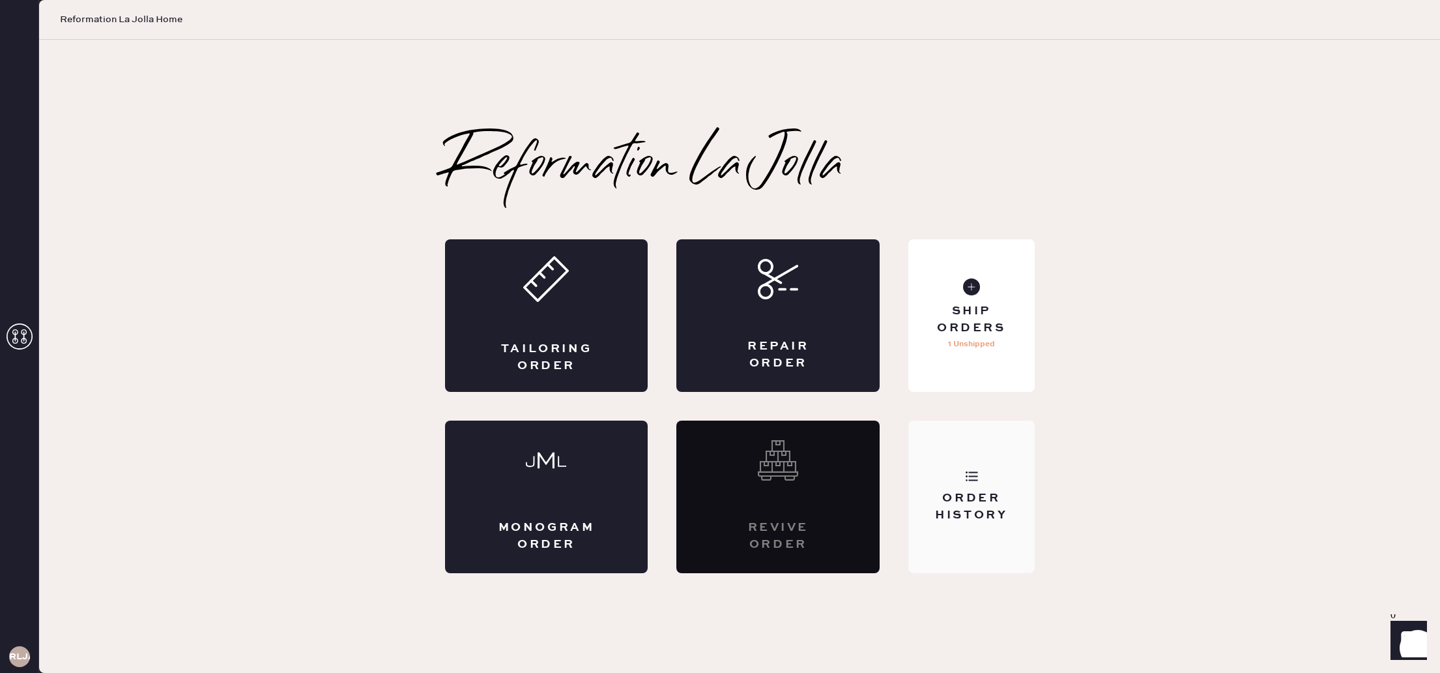
click at [989, 443] on div "Order History" at bounding box center [971, 496] width 126 height 152
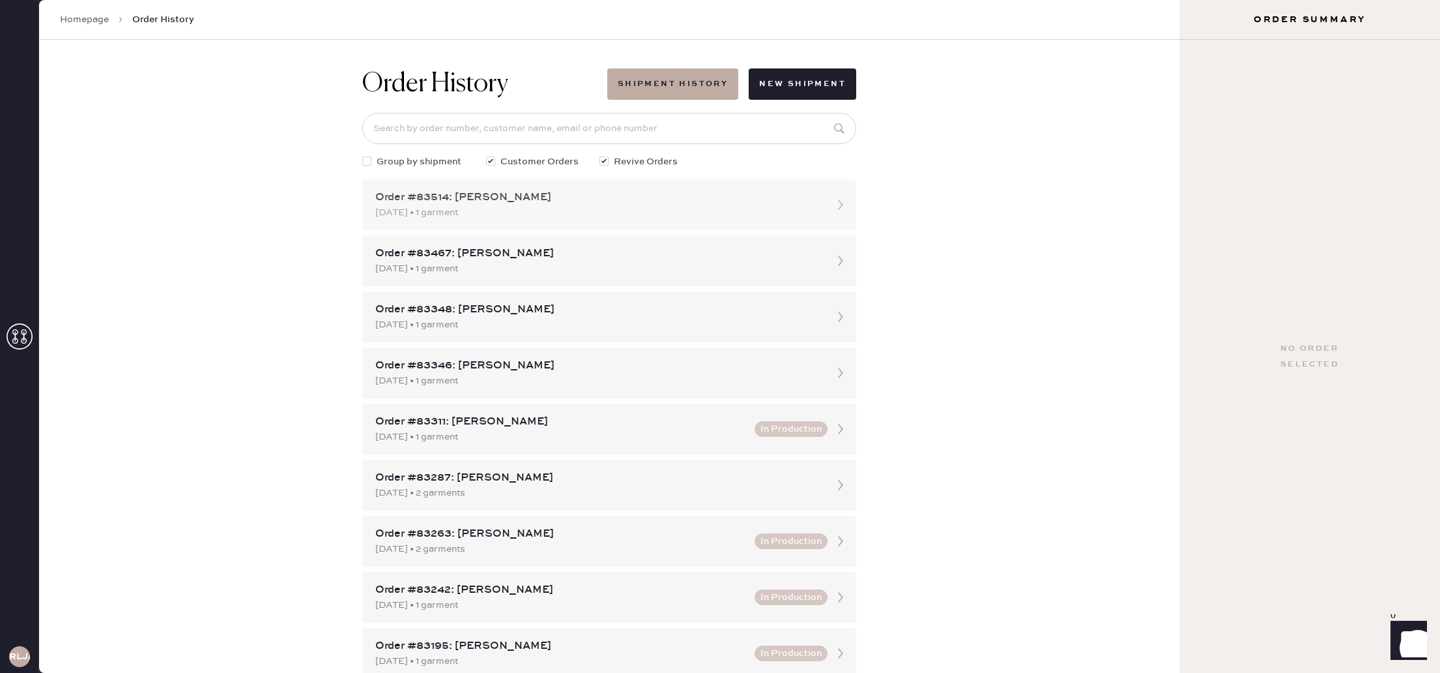
click at [601, 211] on div "10/10/2025 • 1 garment" at bounding box center [597, 212] width 444 height 14
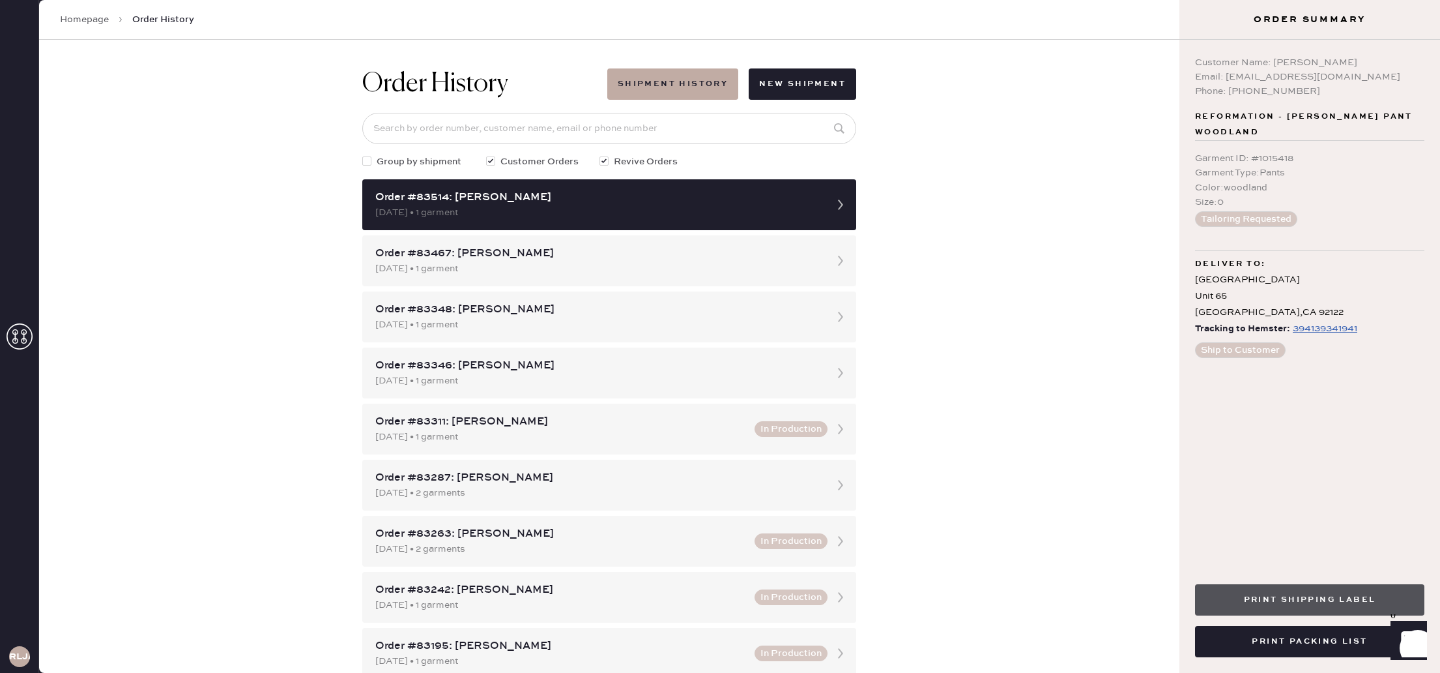
click at [1349, 607] on button "Print Shipping Label" at bounding box center [1309, 599] width 229 height 31
